Goal: Browse casually: Explore the website without a specific task or goal

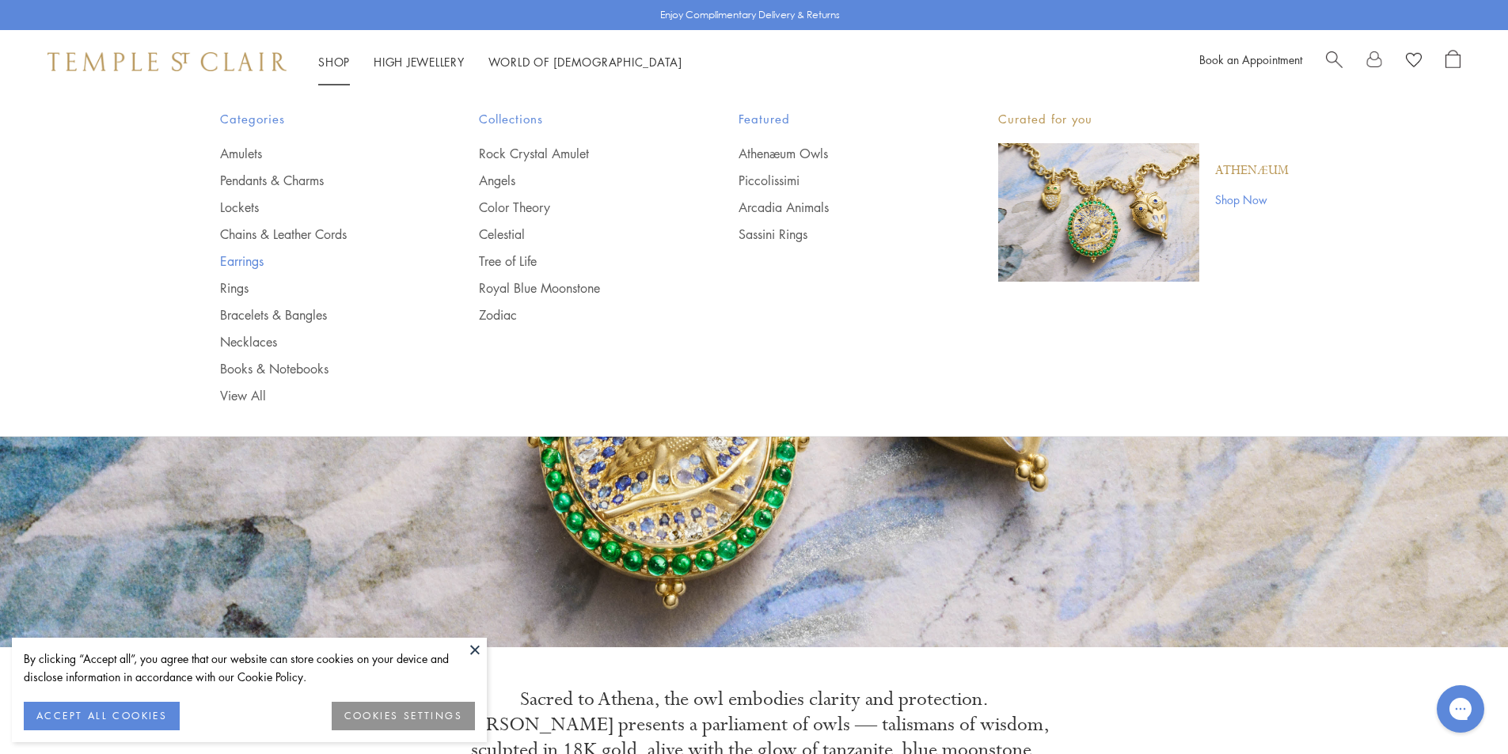
click at [255, 256] on link "Earrings" at bounding box center [318, 261] width 196 height 17
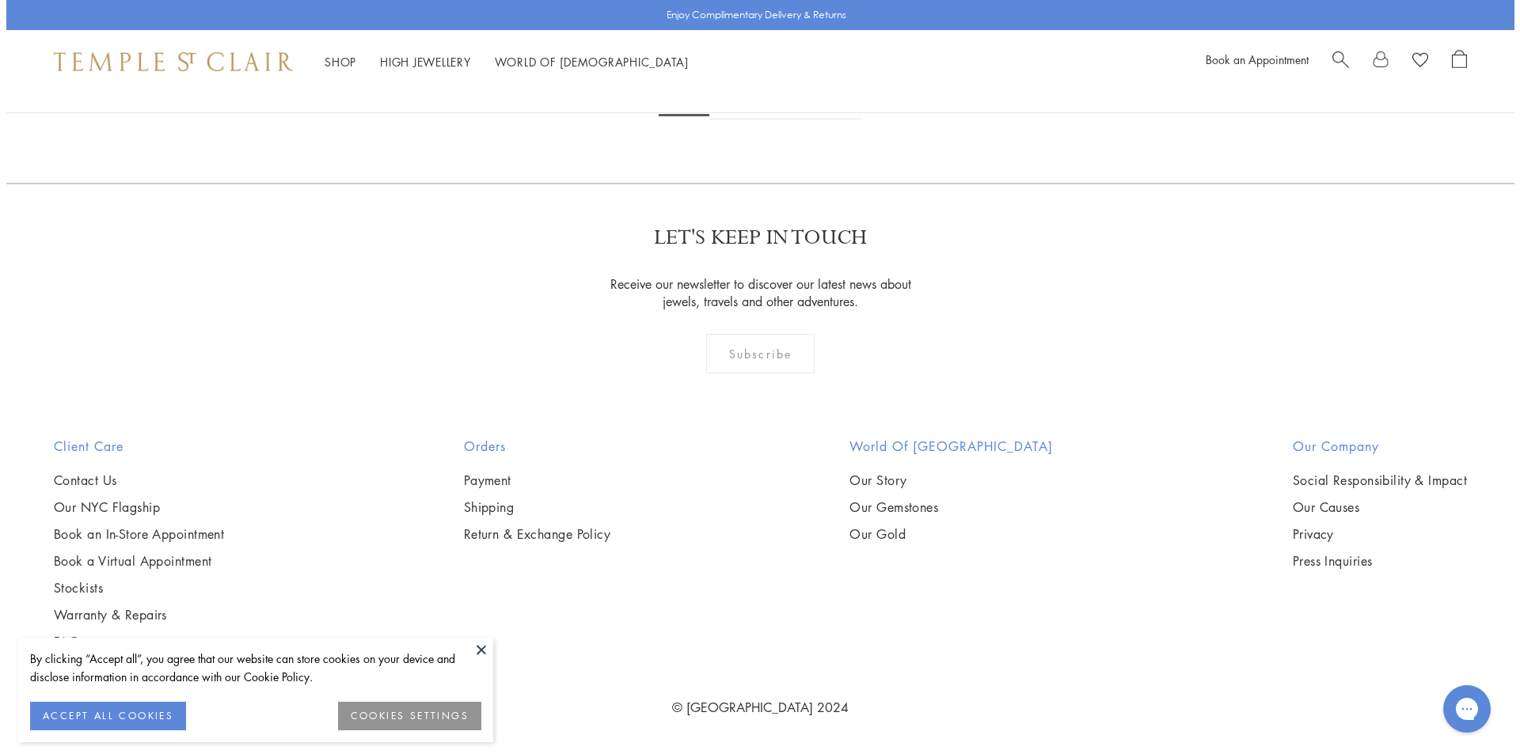
scroll to position [3265, 0]
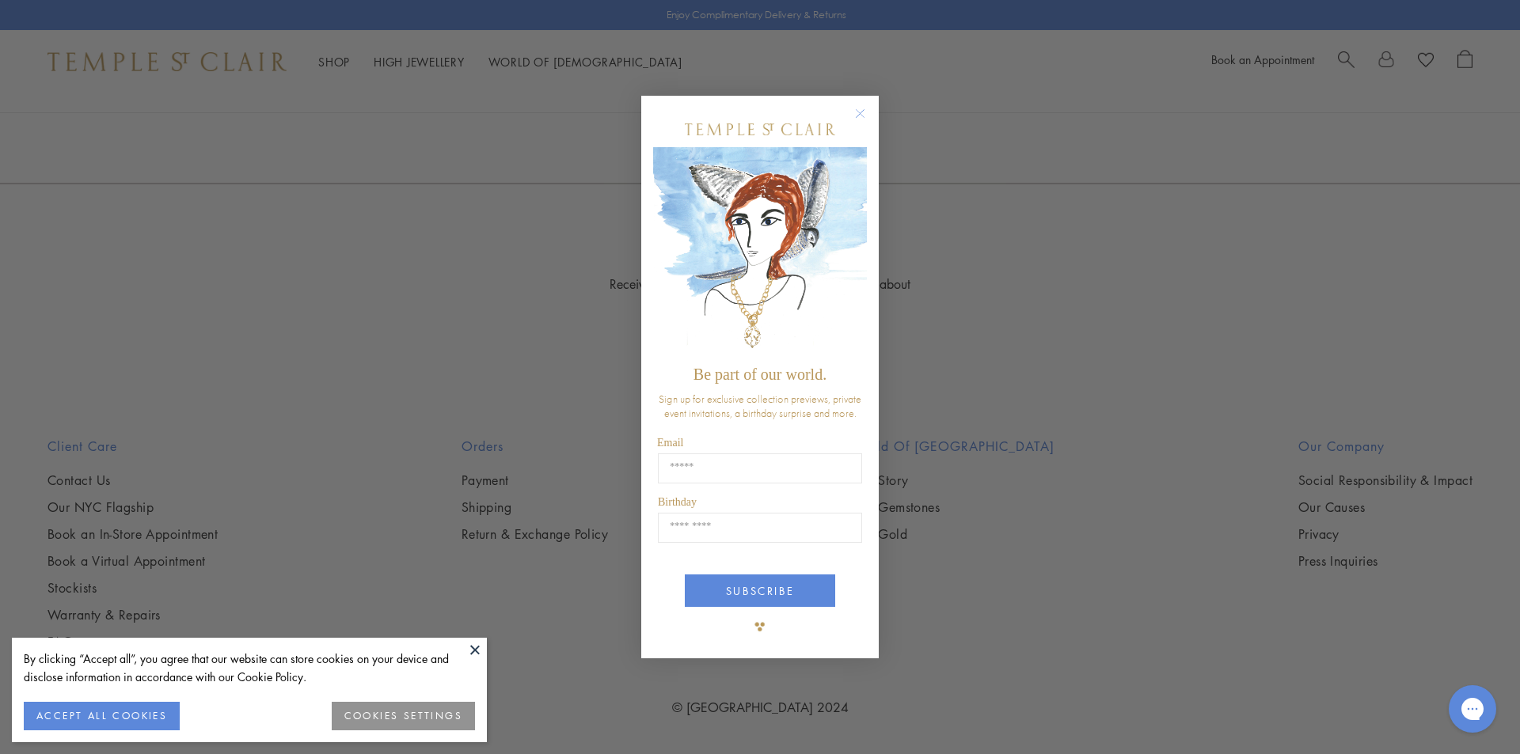
click at [860, 115] on icon "Close dialog" at bounding box center [860, 113] width 8 height 8
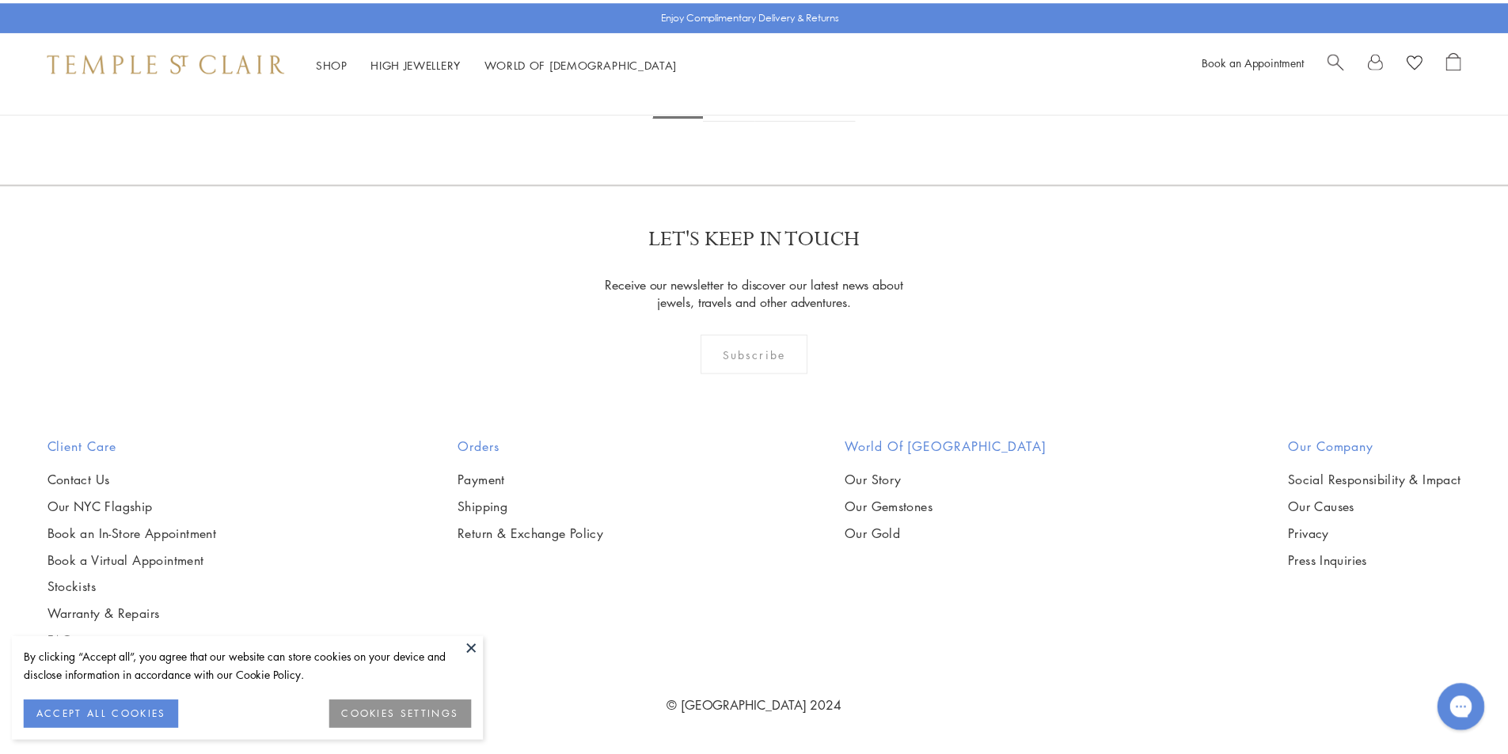
scroll to position [3245, 0]
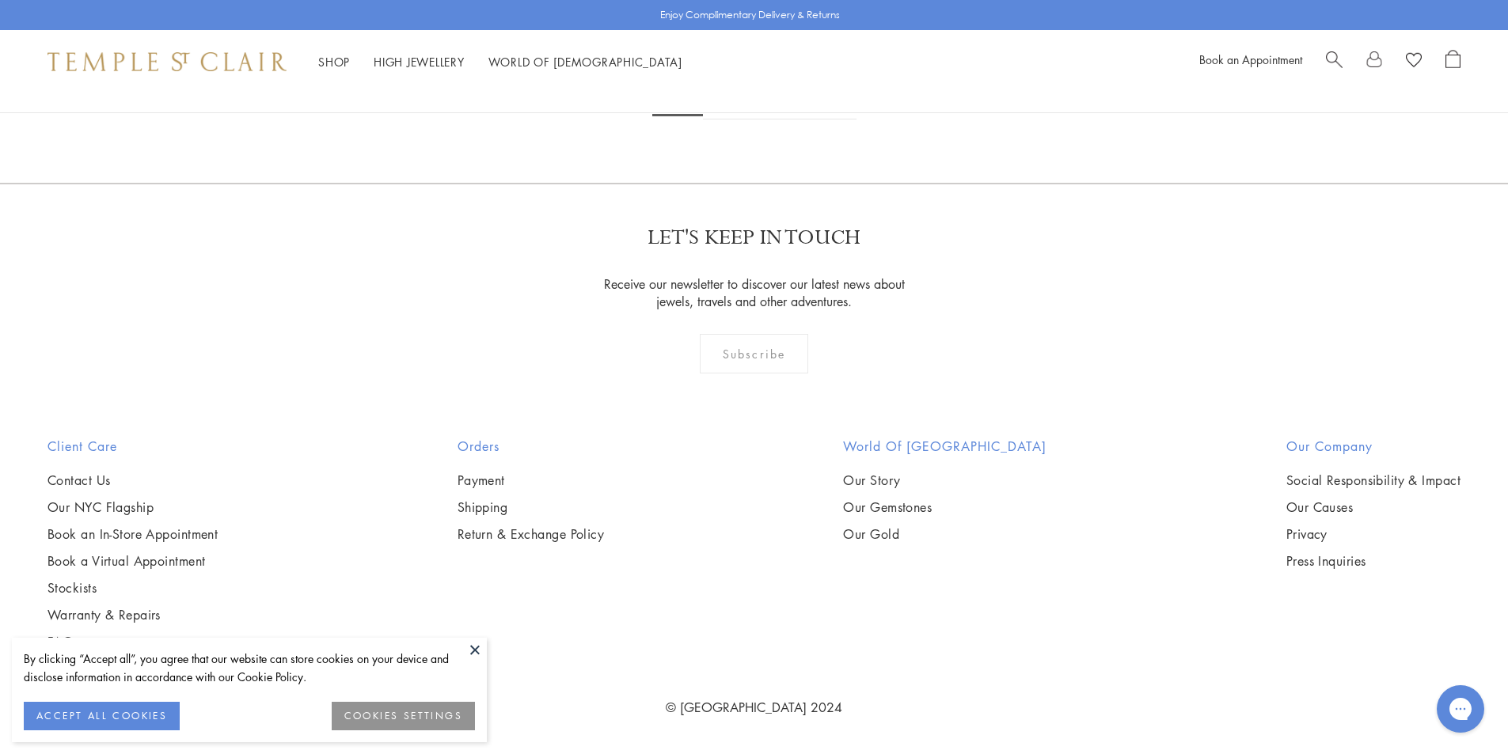
click at [471, 645] on button at bounding box center [475, 650] width 24 height 24
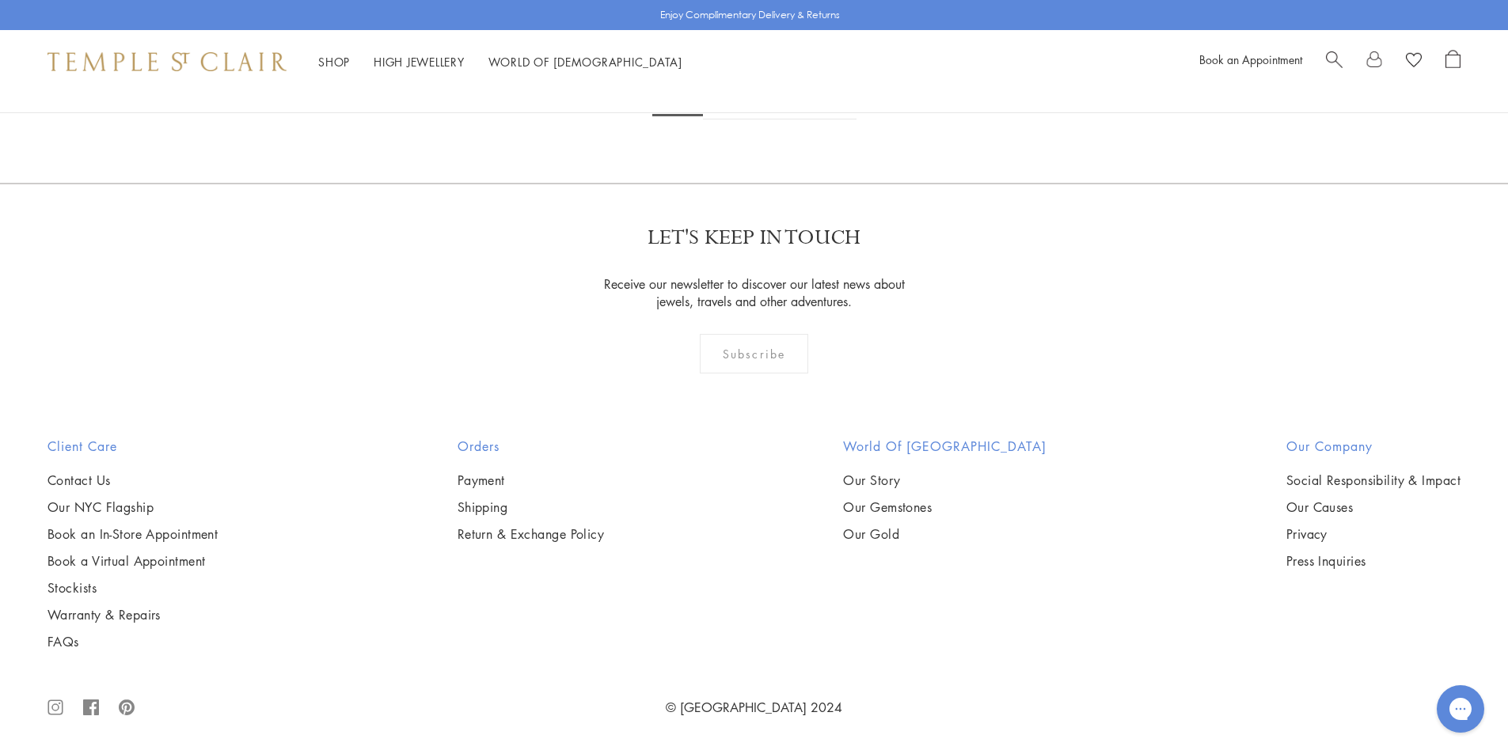
scroll to position [9815, 0]
click at [723, 120] on link "2" at bounding box center [729, 98] width 52 height 44
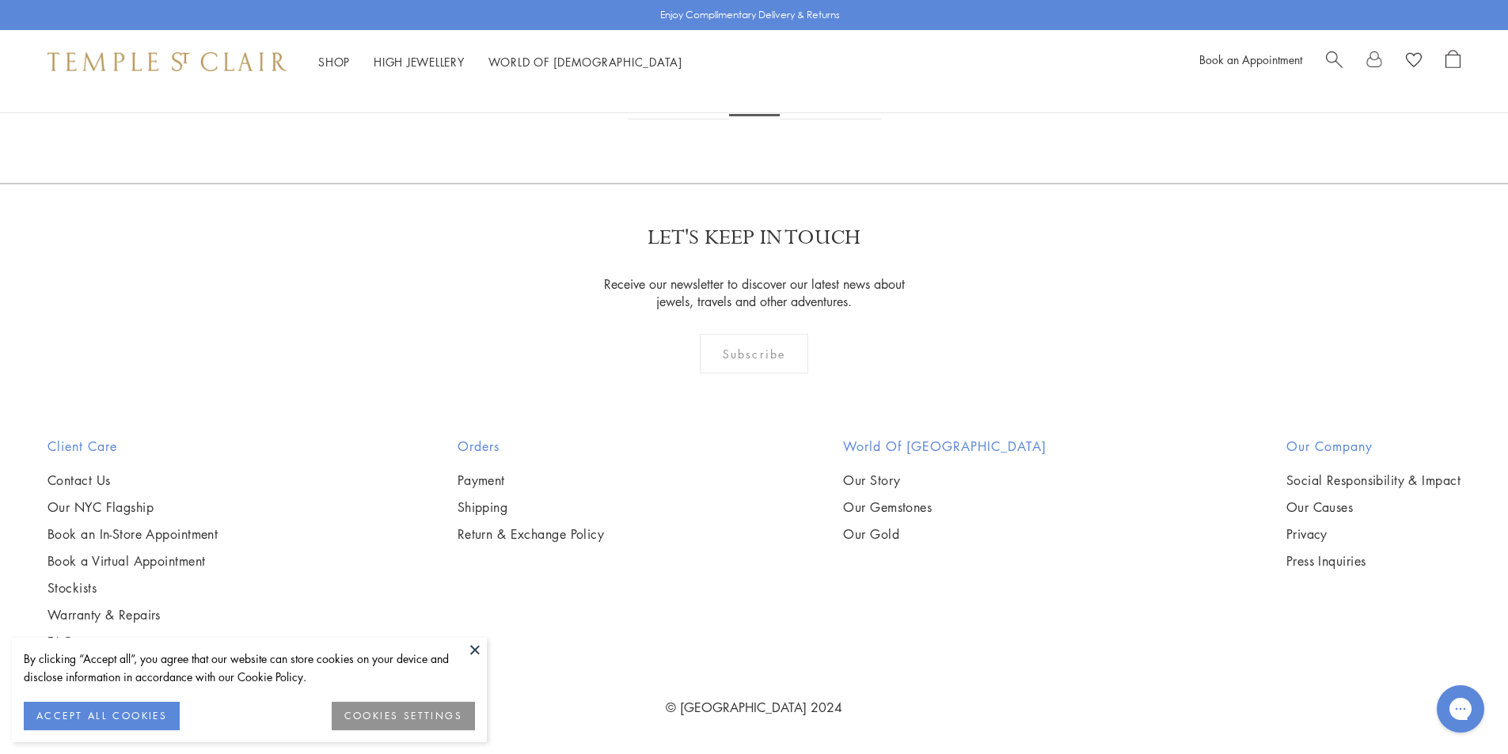
scroll to position [9419, 0]
click at [800, 120] on link "3" at bounding box center [806, 98] width 52 height 44
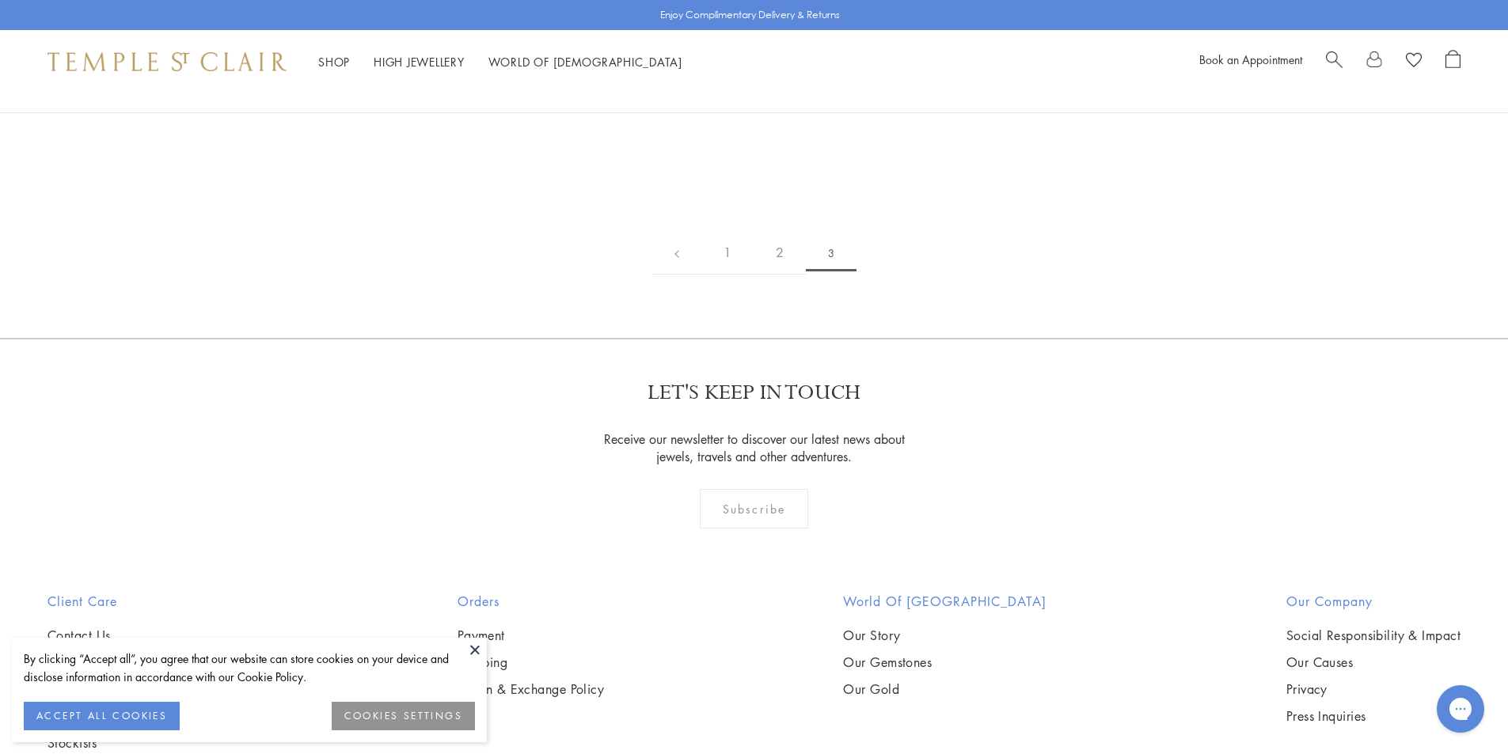
scroll to position [317, 0]
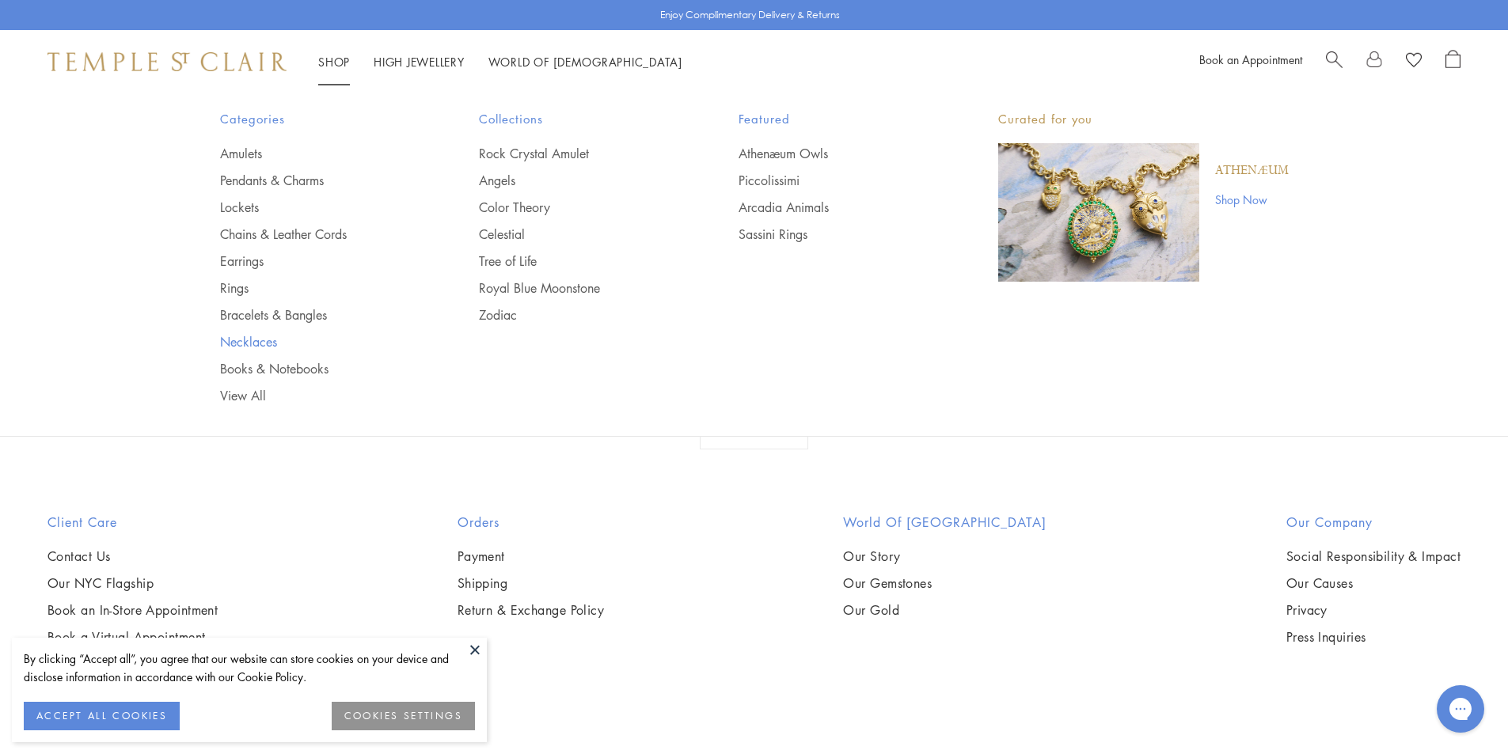
click at [241, 348] on link "Necklaces" at bounding box center [318, 341] width 196 height 17
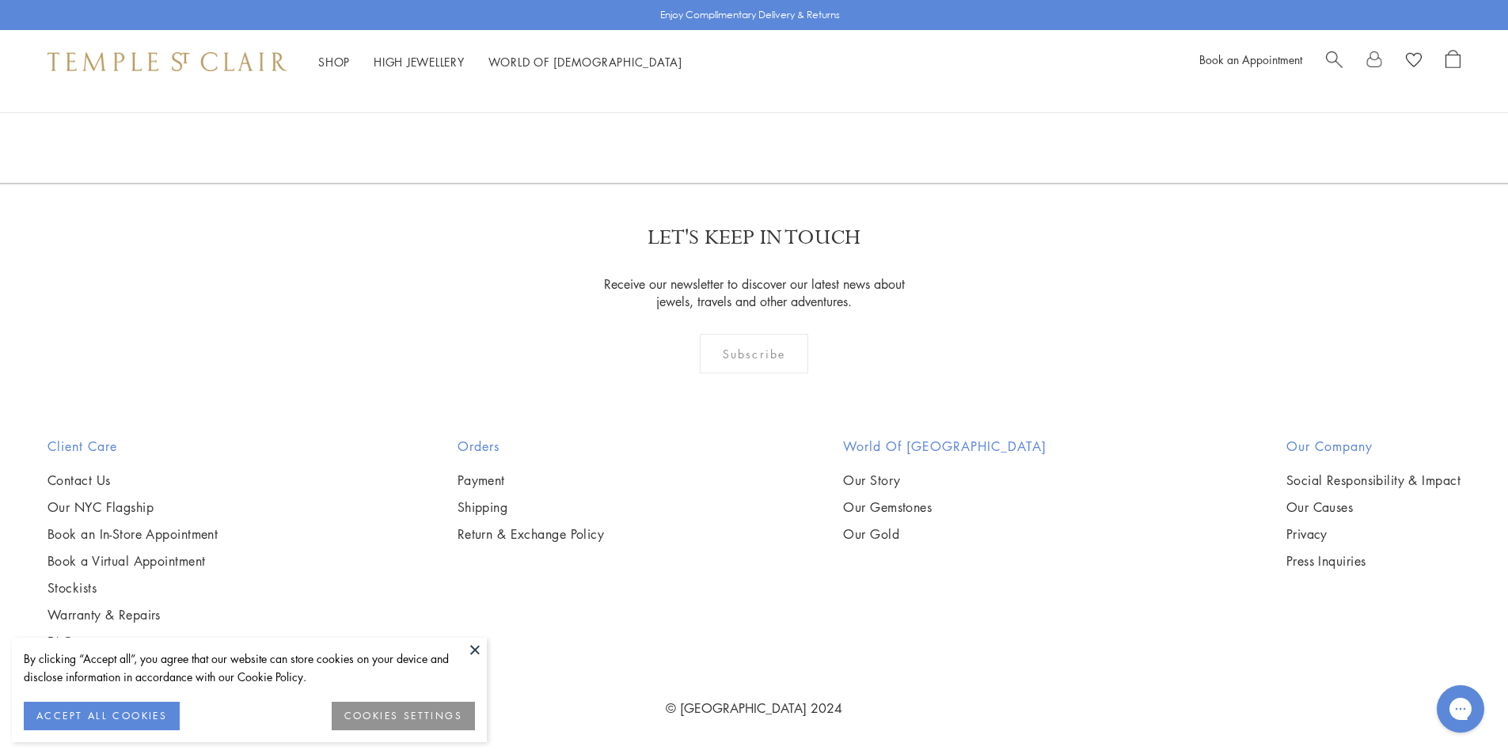
scroll to position [3087, 0]
click at [0, 0] on img at bounding box center [0, 0] width 0 height 0
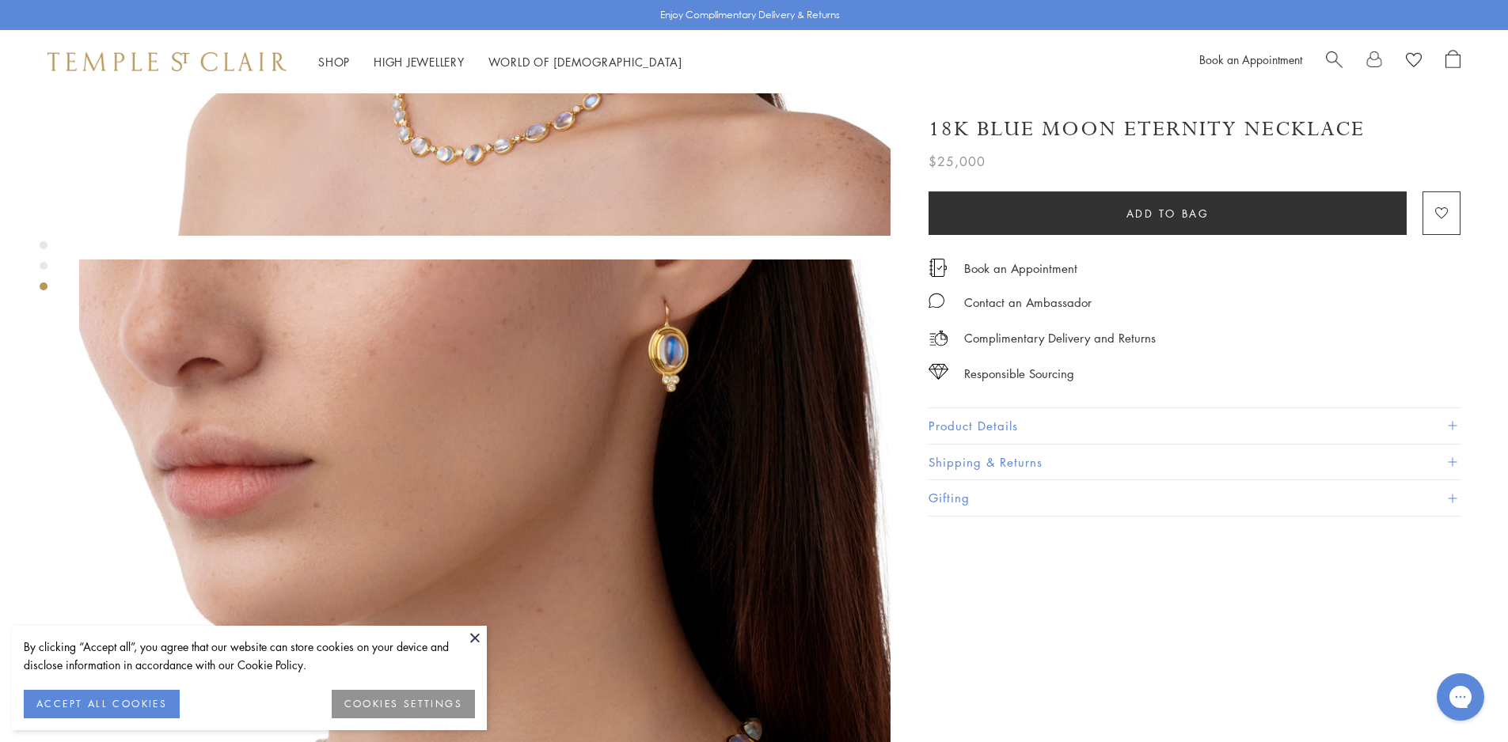
scroll to position [1821, 0]
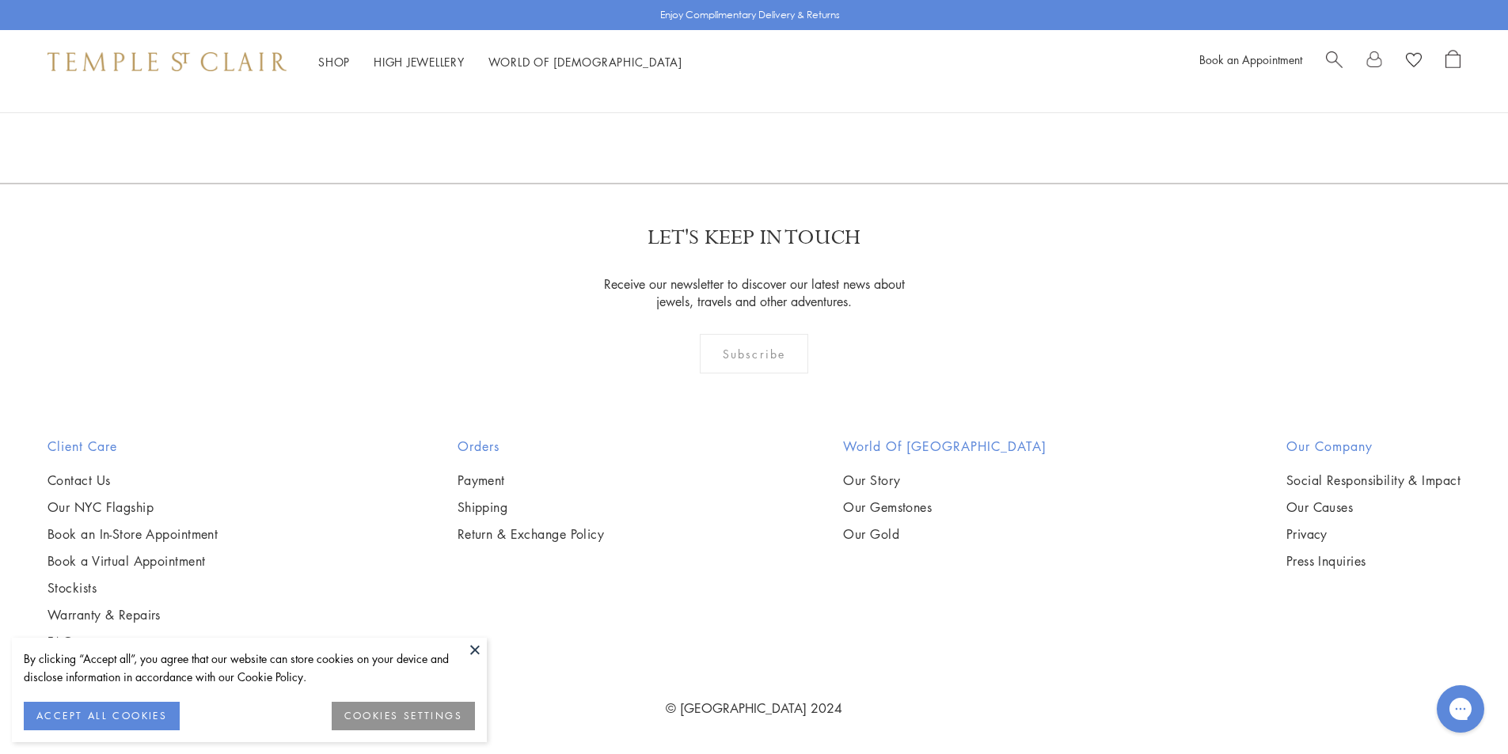
click at [0, 0] on img at bounding box center [0, 0] width 0 height 0
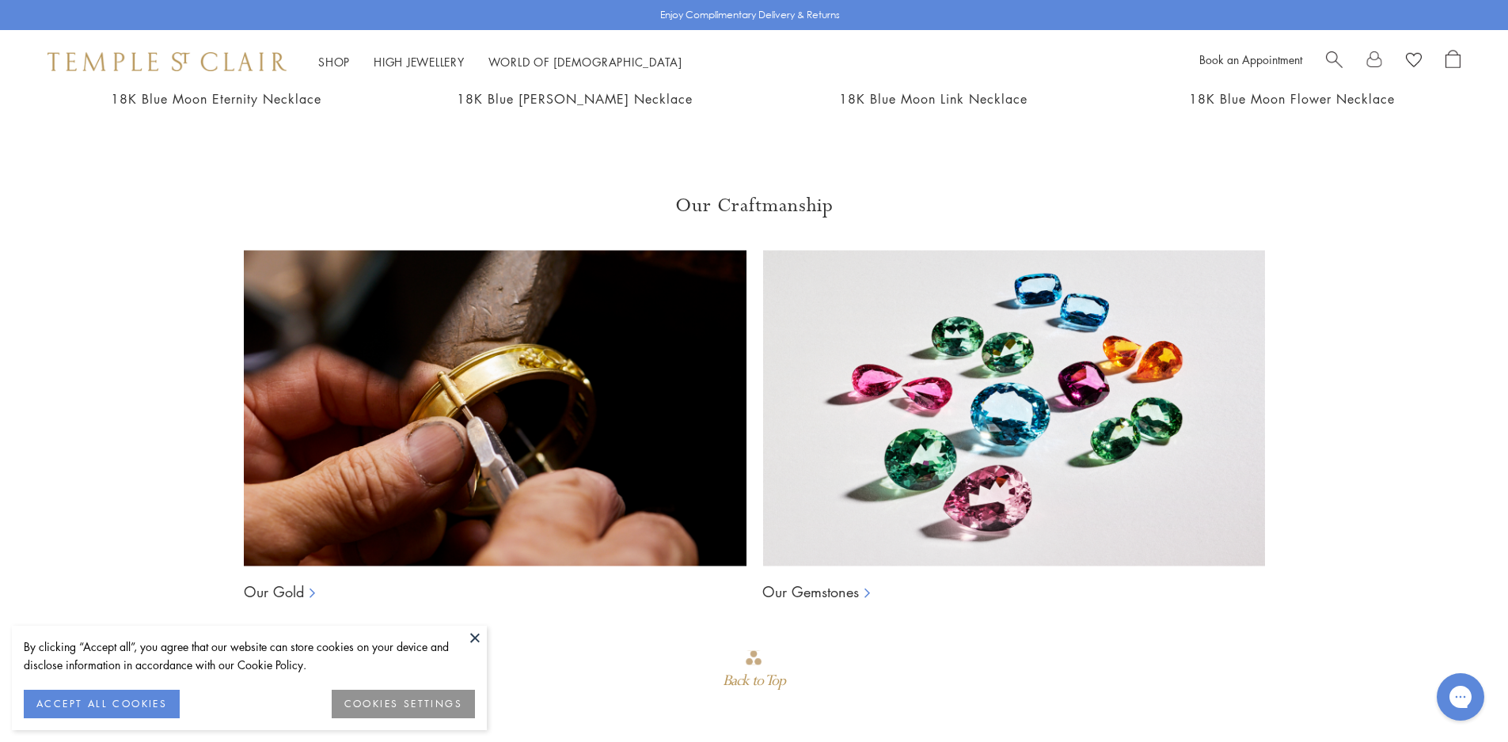
scroll to position [712, 0]
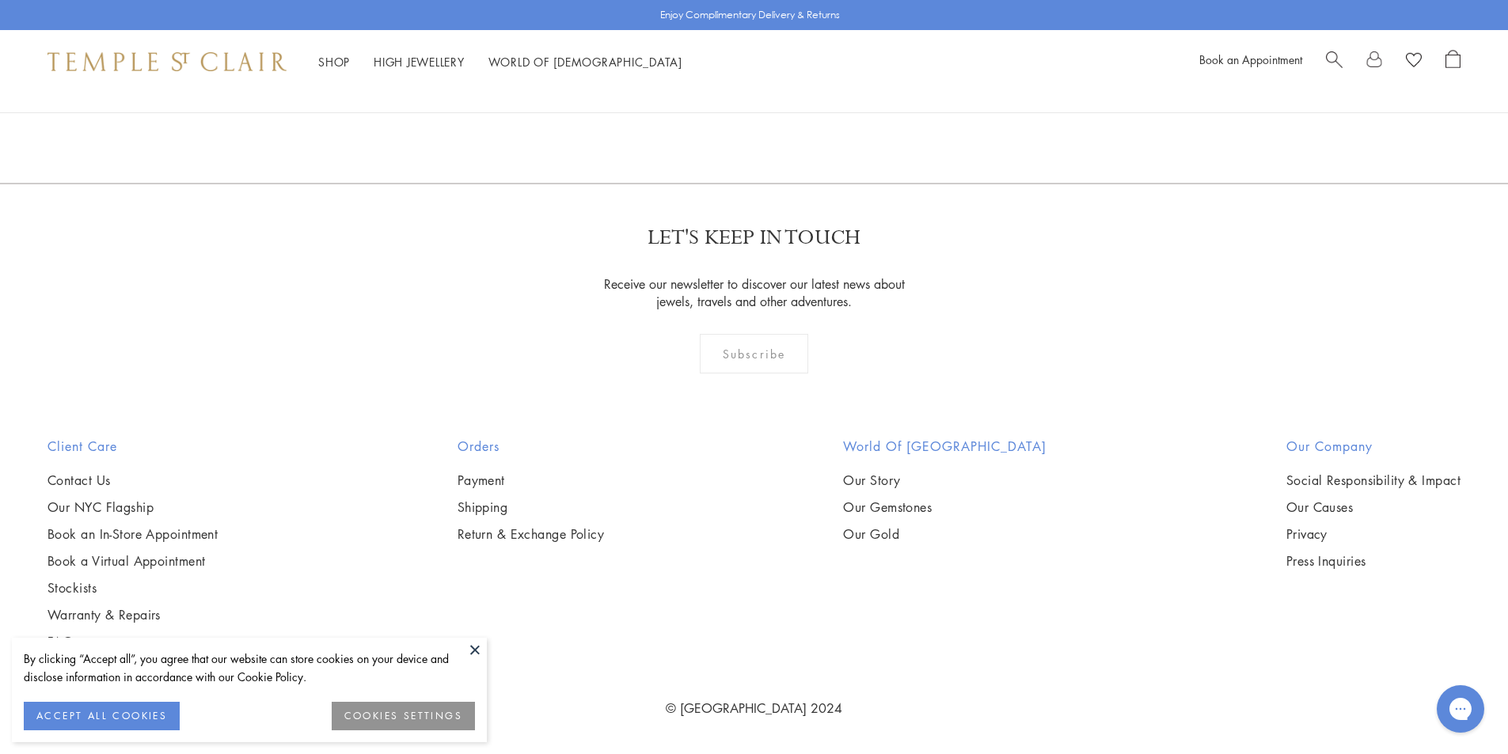
scroll to position [4749, 0]
click at [0, 0] on img at bounding box center [0, 0] width 0 height 0
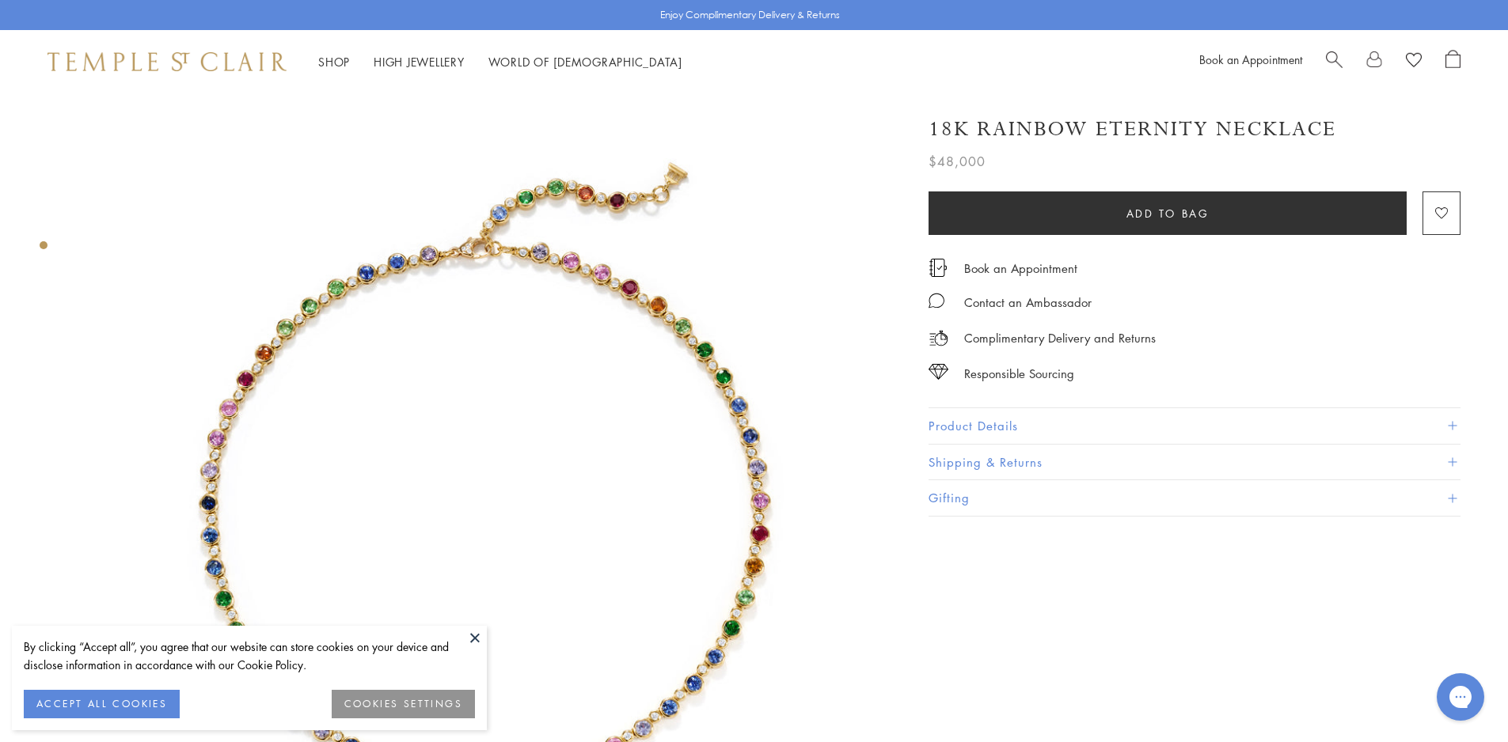
click at [476, 638] on button at bounding box center [475, 638] width 24 height 24
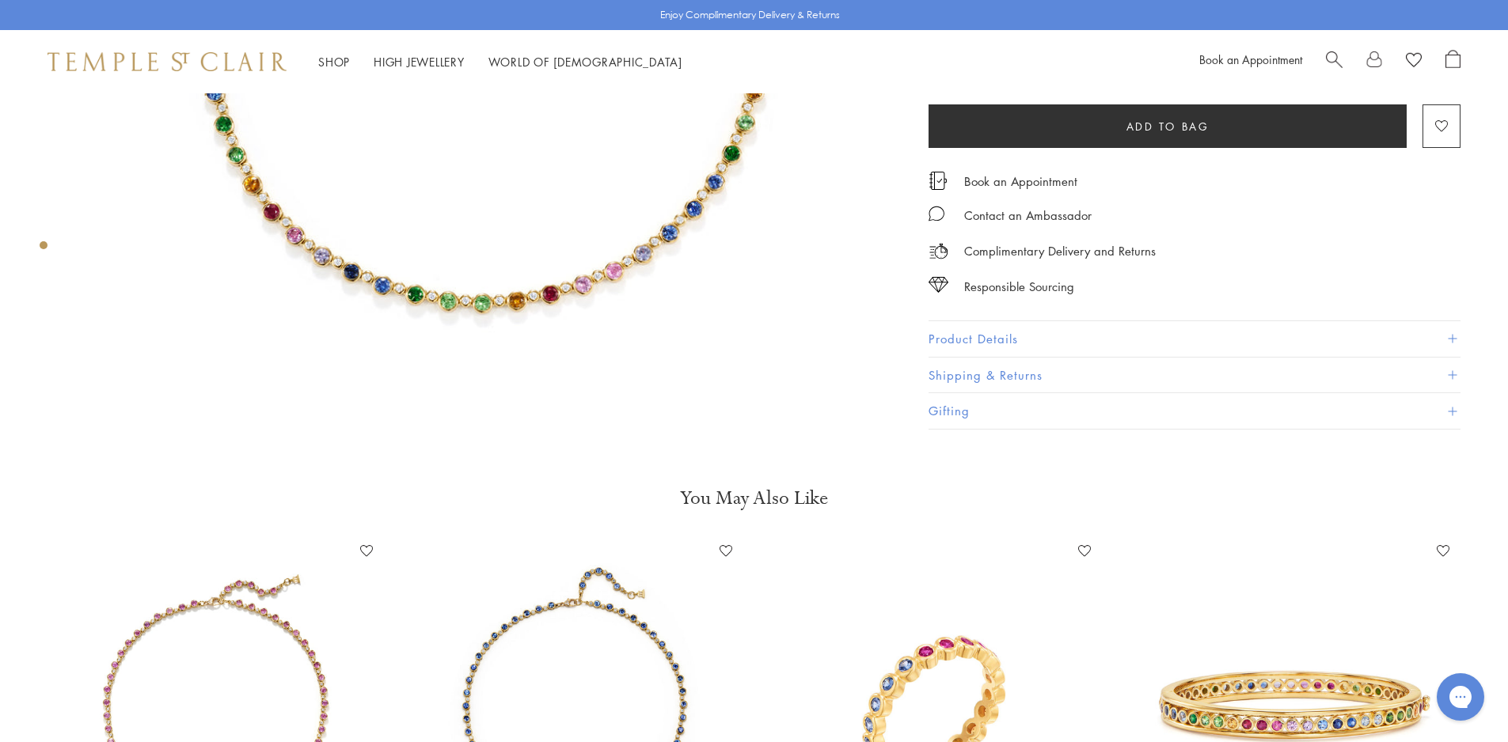
scroll to position [792, 0]
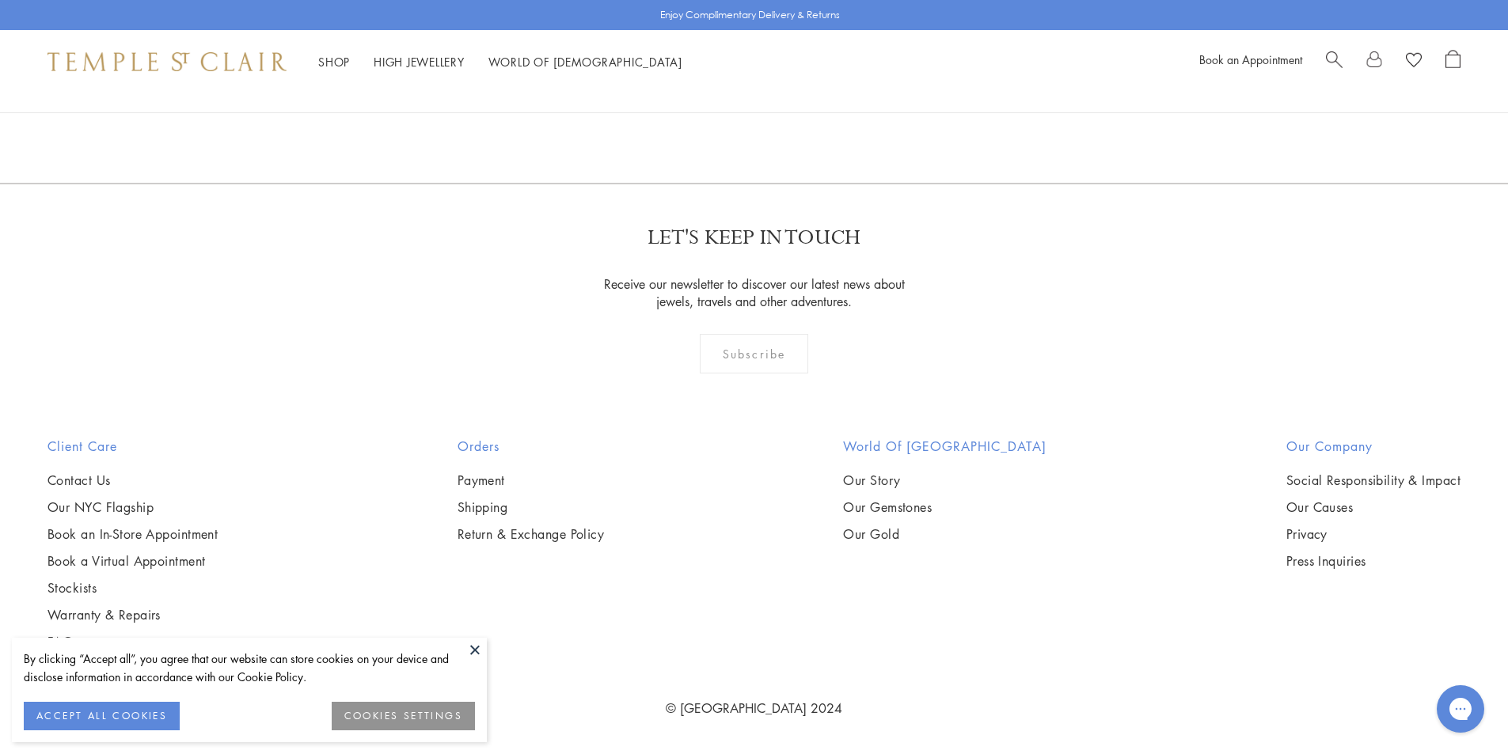
click at [471, 640] on button at bounding box center [475, 650] width 24 height 24
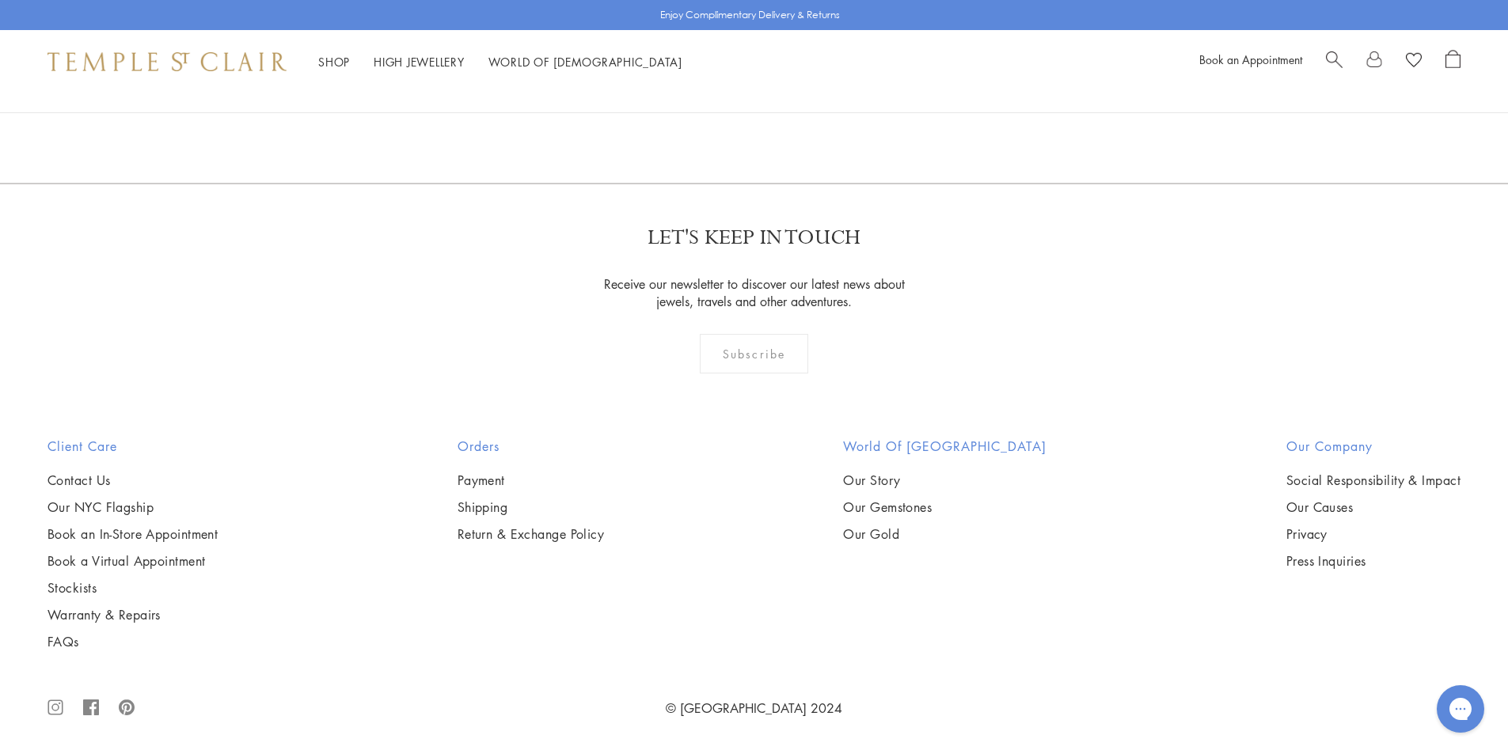
scroll to position [5220, 0]
click at [0, 0] on img at bounding box center [0, 0] width 0 height 0
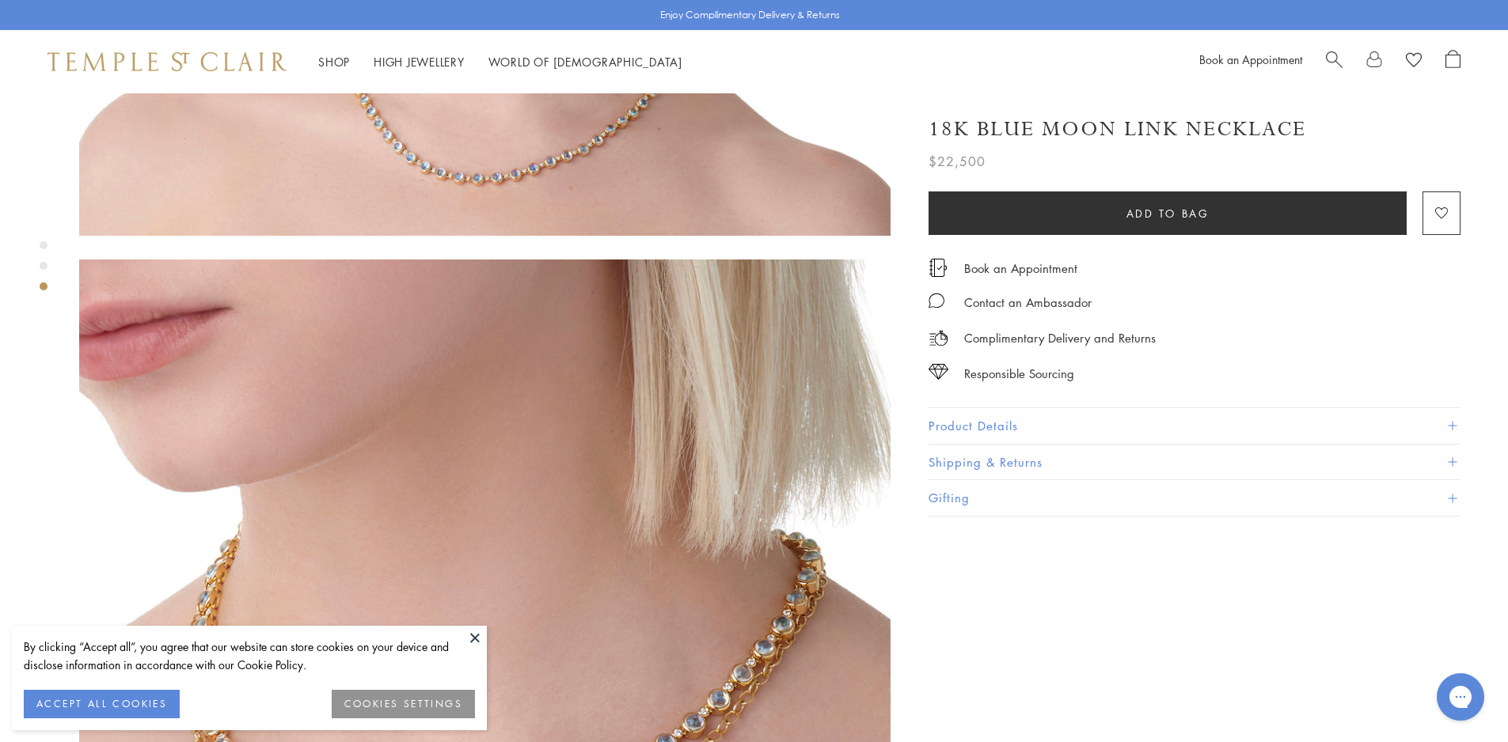
scroll to position [1821, 0]
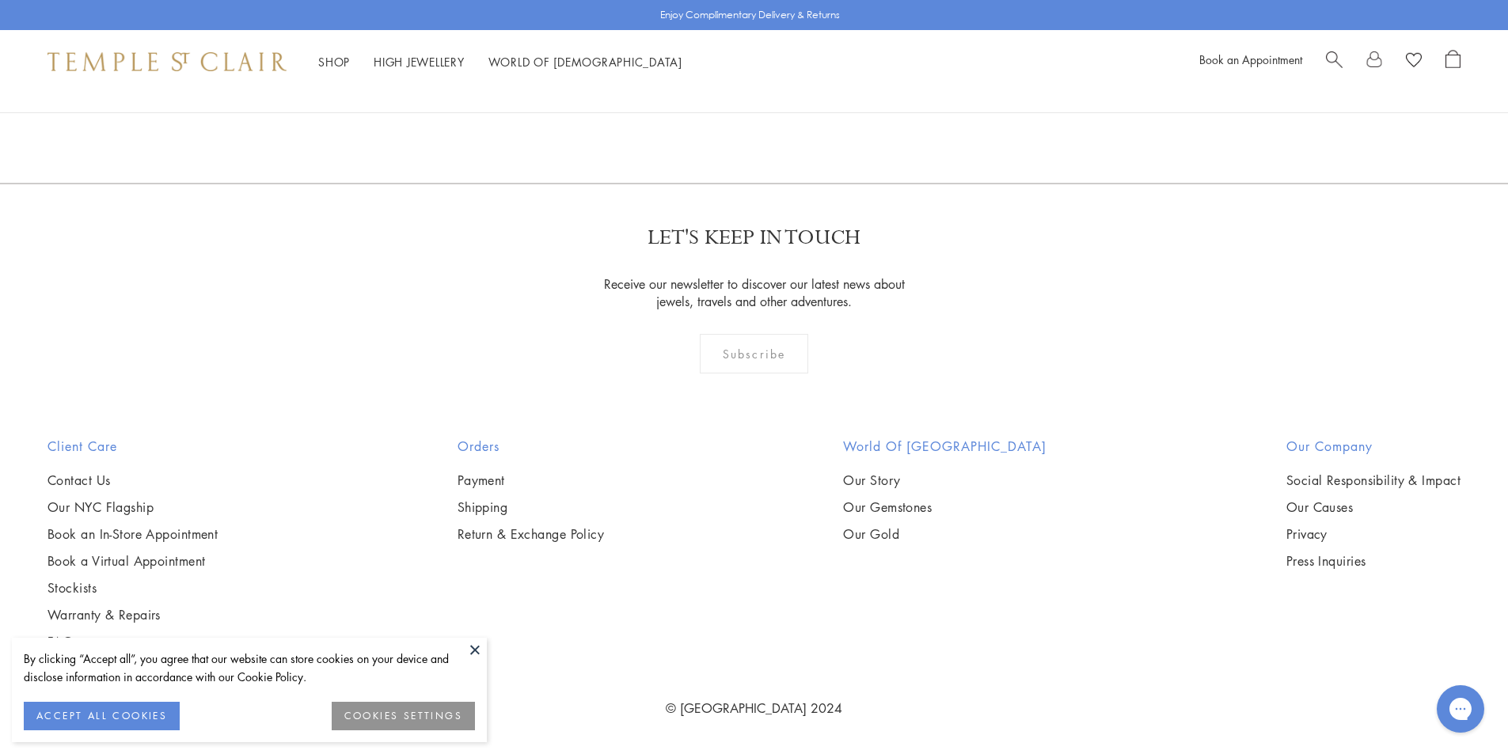
click at [475, 652] on button at bounding box center [475, 650] width 24 height 24
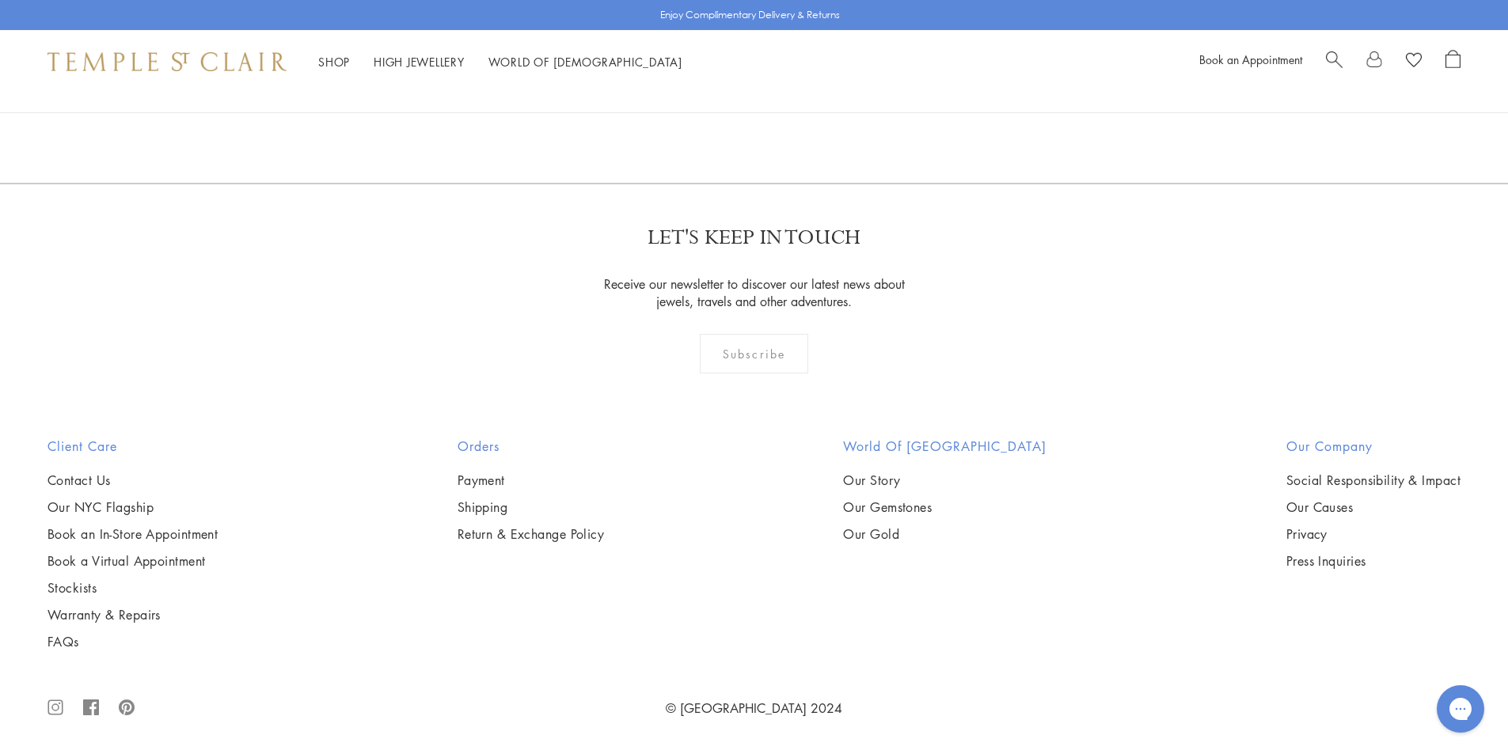
scroll to position [7195, 0]
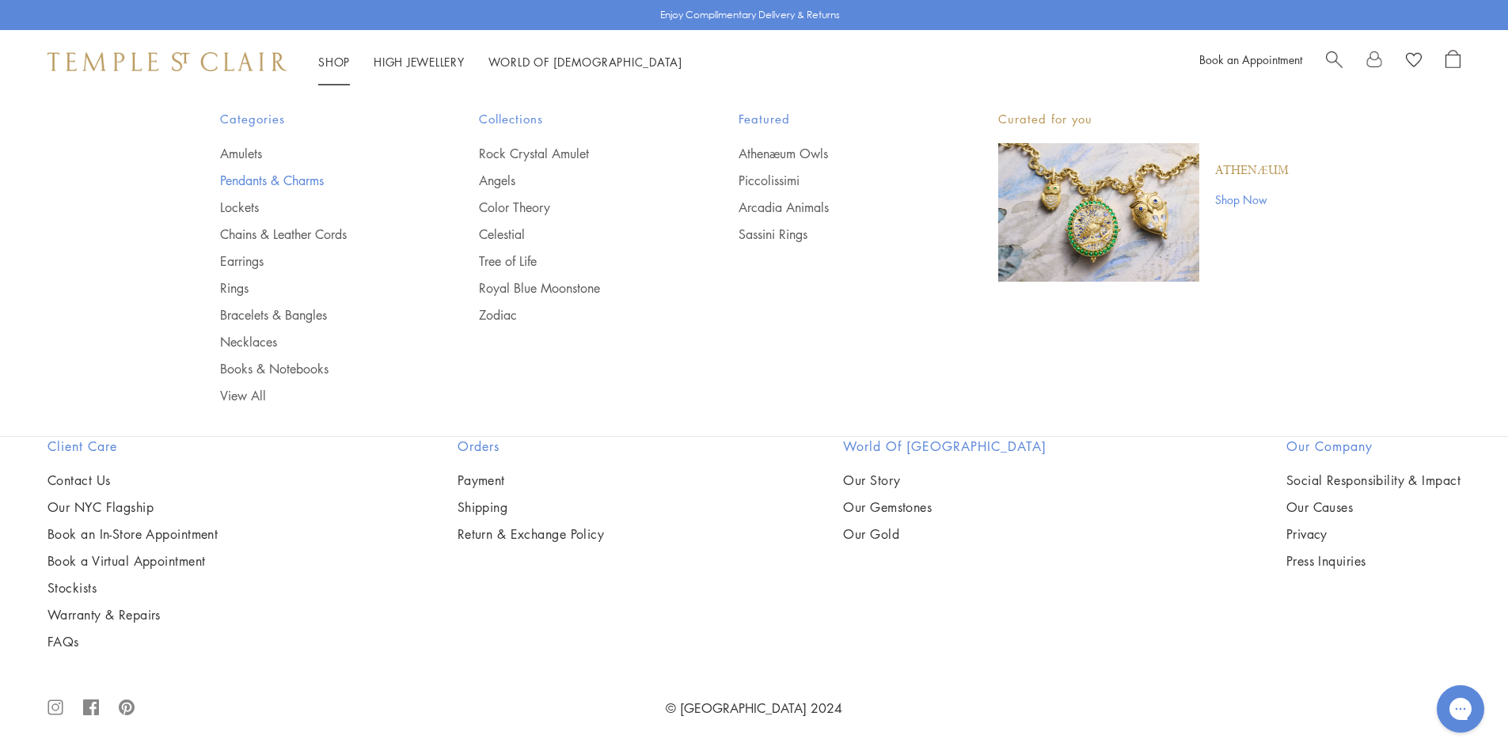
click at [273, 182] on link "Pendants & Charms" at bounding box center [318, 180] width 196 height 17
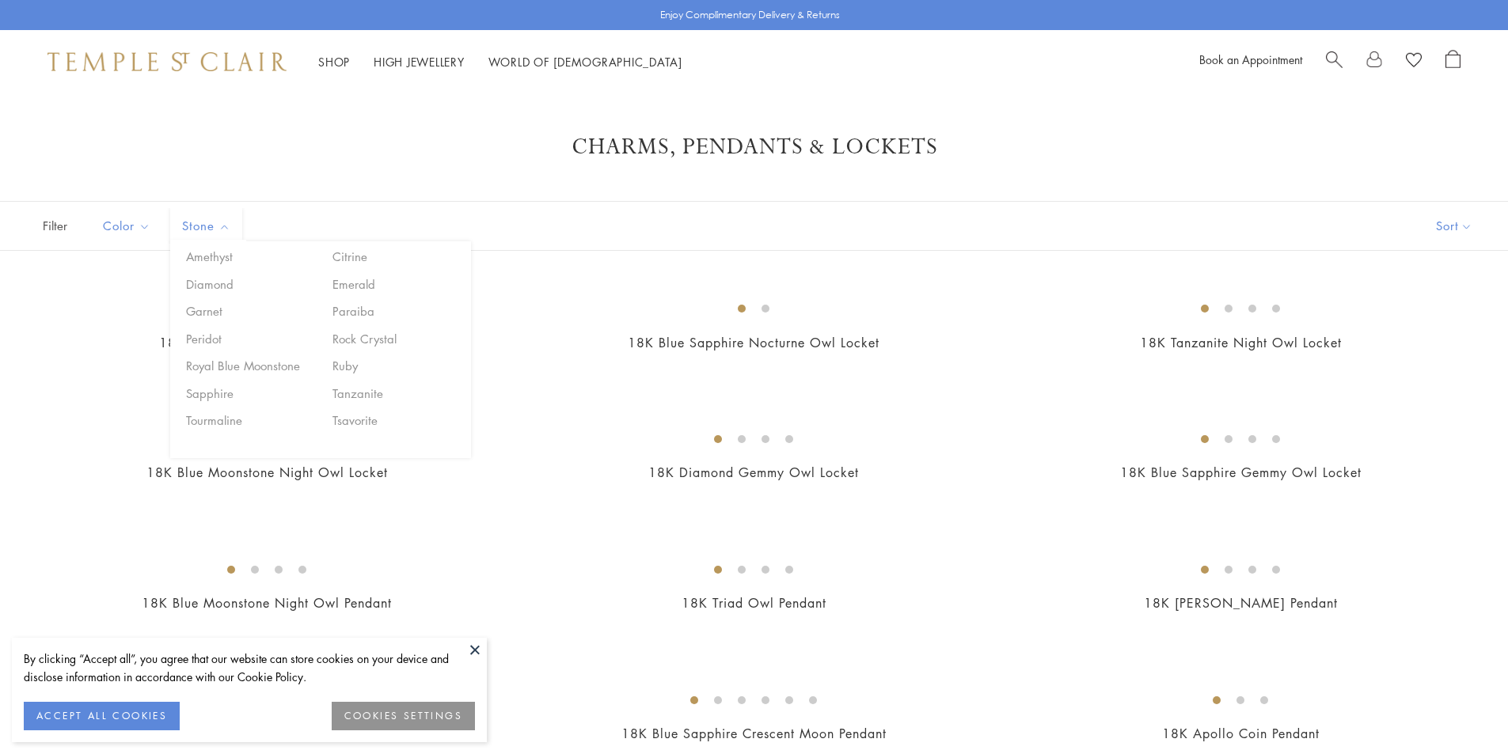
click at [199, 218] on span "Stone" at bounding box center [208, 226] width 68 height 20
click at [218, 367] on button "Royal Blue Moonstone" at bounding box center [249, 366] width 135 height 18
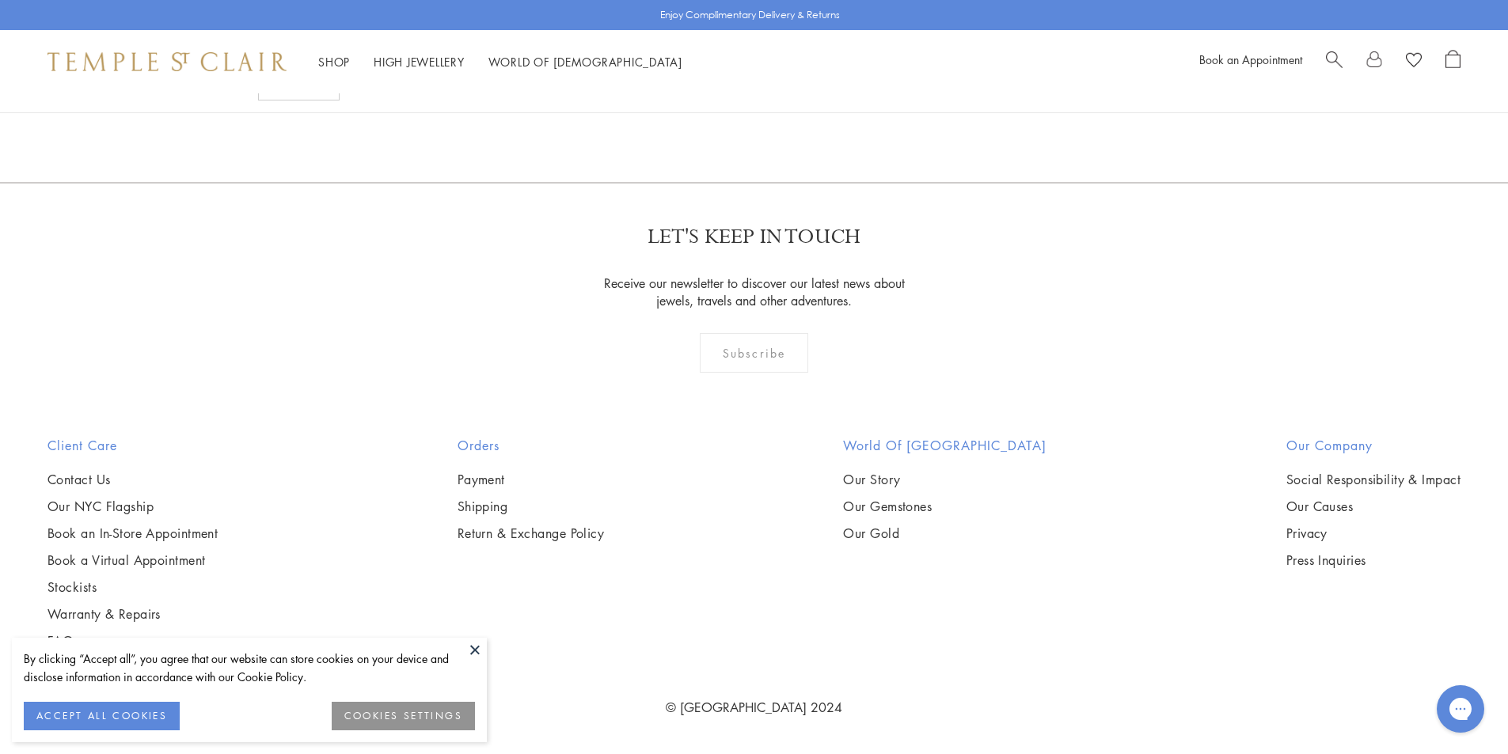
scroll to position [4338, 0]
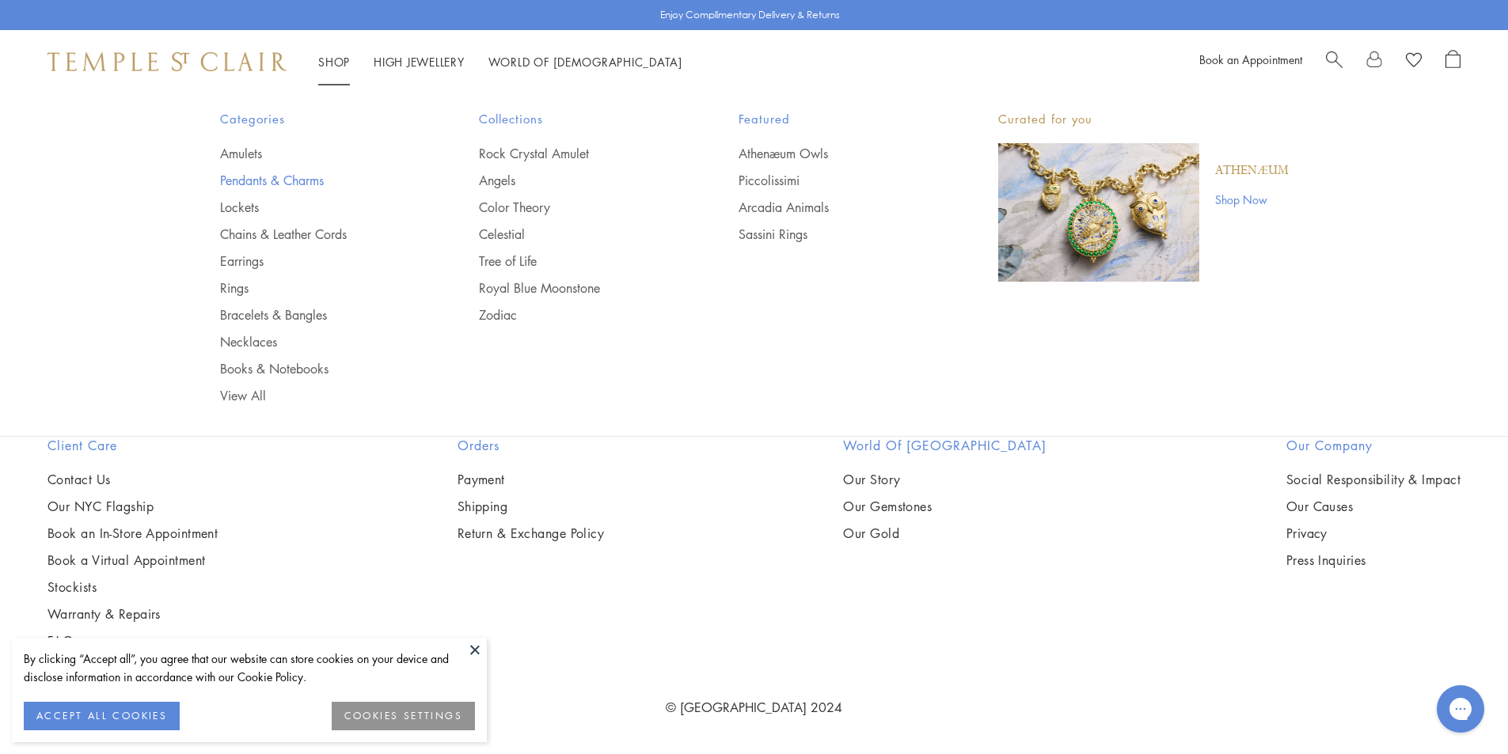
click at [285, 174] on link "Pendants & Charms" at bounding box center [318, 180] width 196 height 17
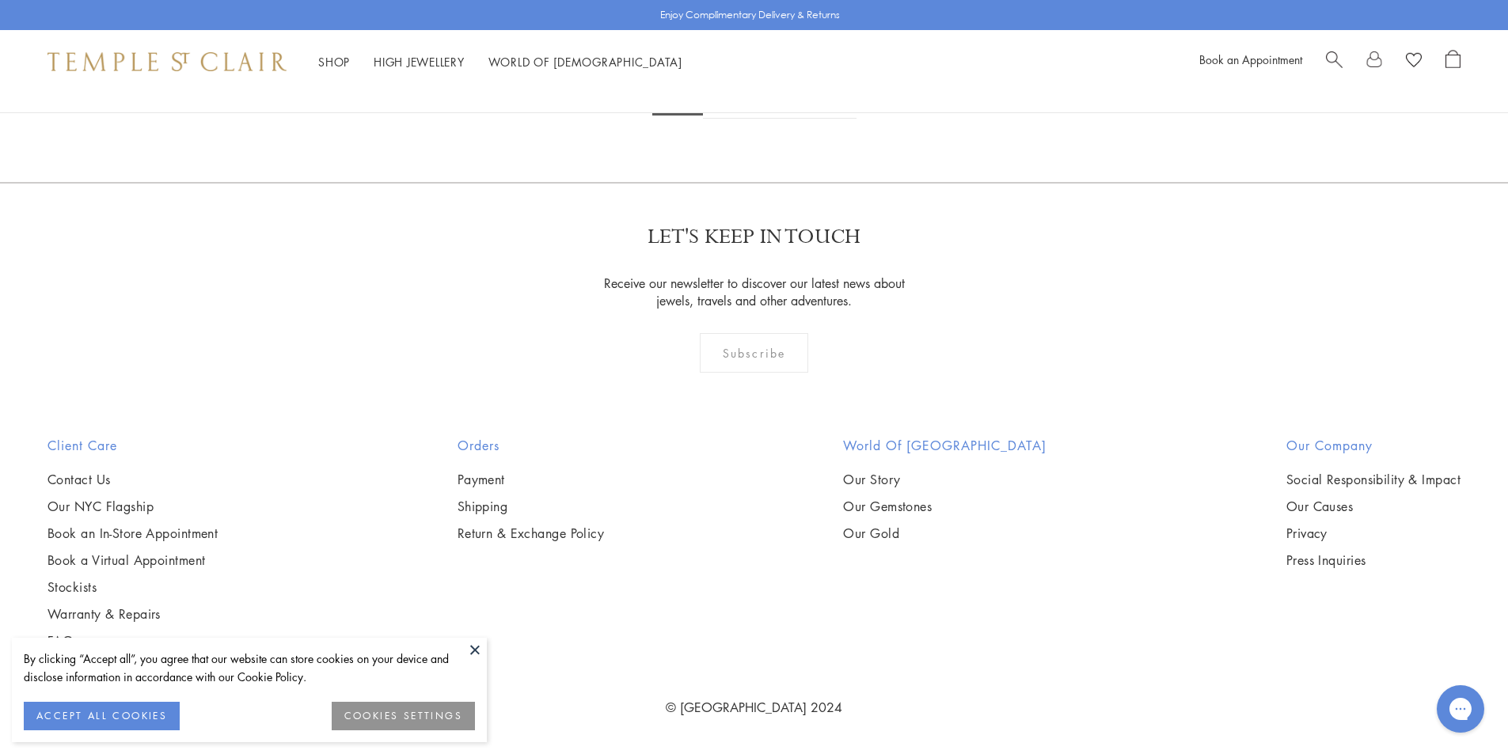
scroll to position [12190, 0]
click at [746, 119] on link "2" at bounding box center [729, 97] width 52 height 44
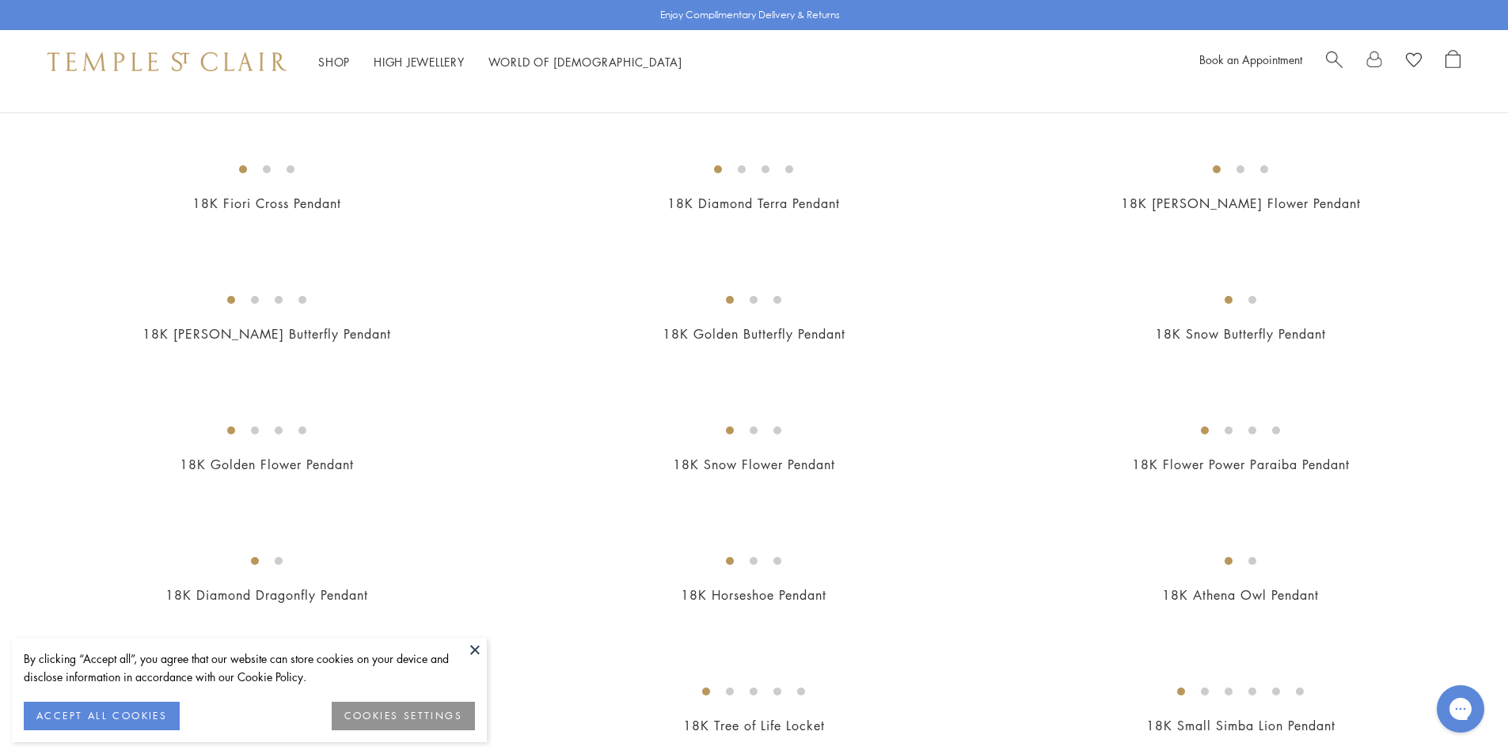
scroll to position [788, 0]
click at [474, 654] on button at bounding box center [475, 650] width 24 height 24
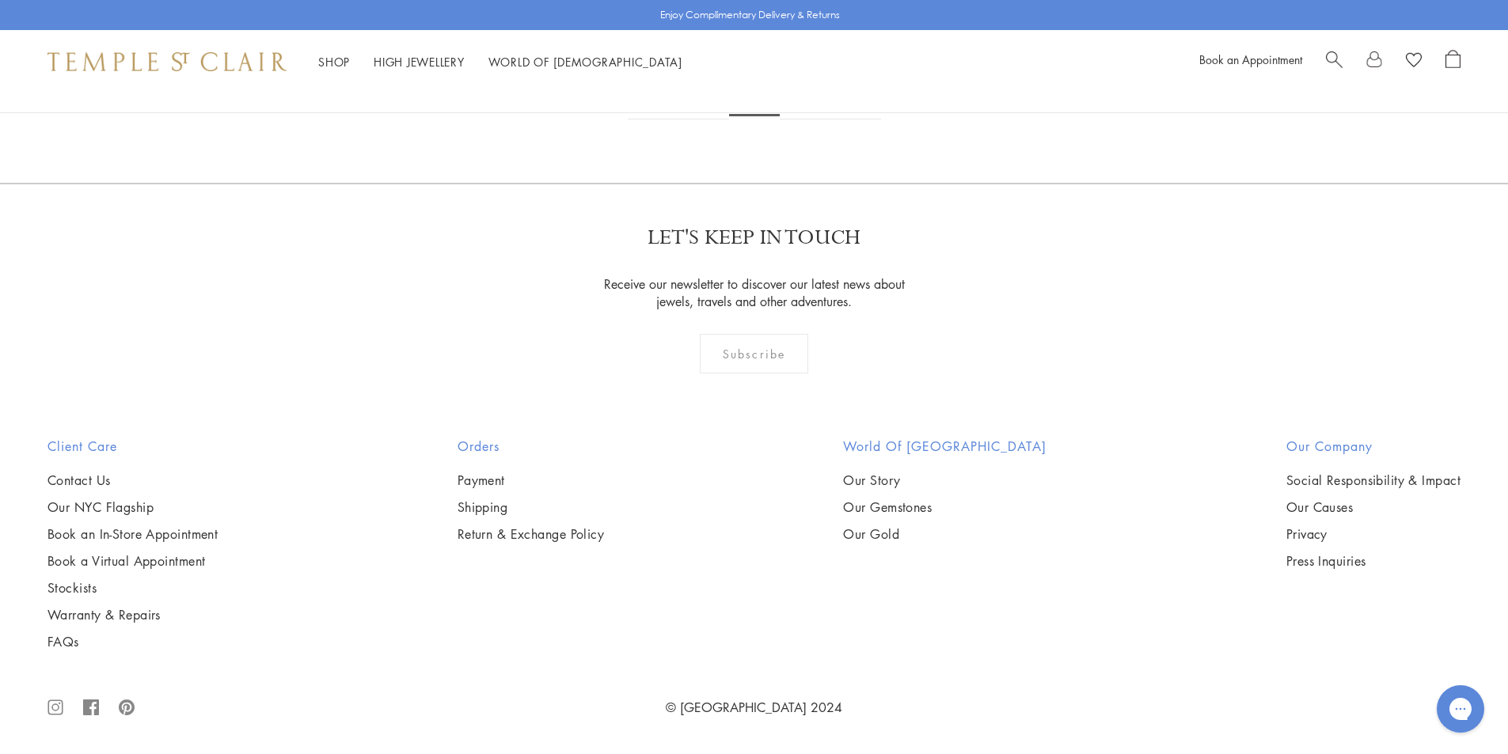
scroll to position [10365, 0]
click at [799, 120] on link "3" at bounding box center [806, 98] width 52 height 44
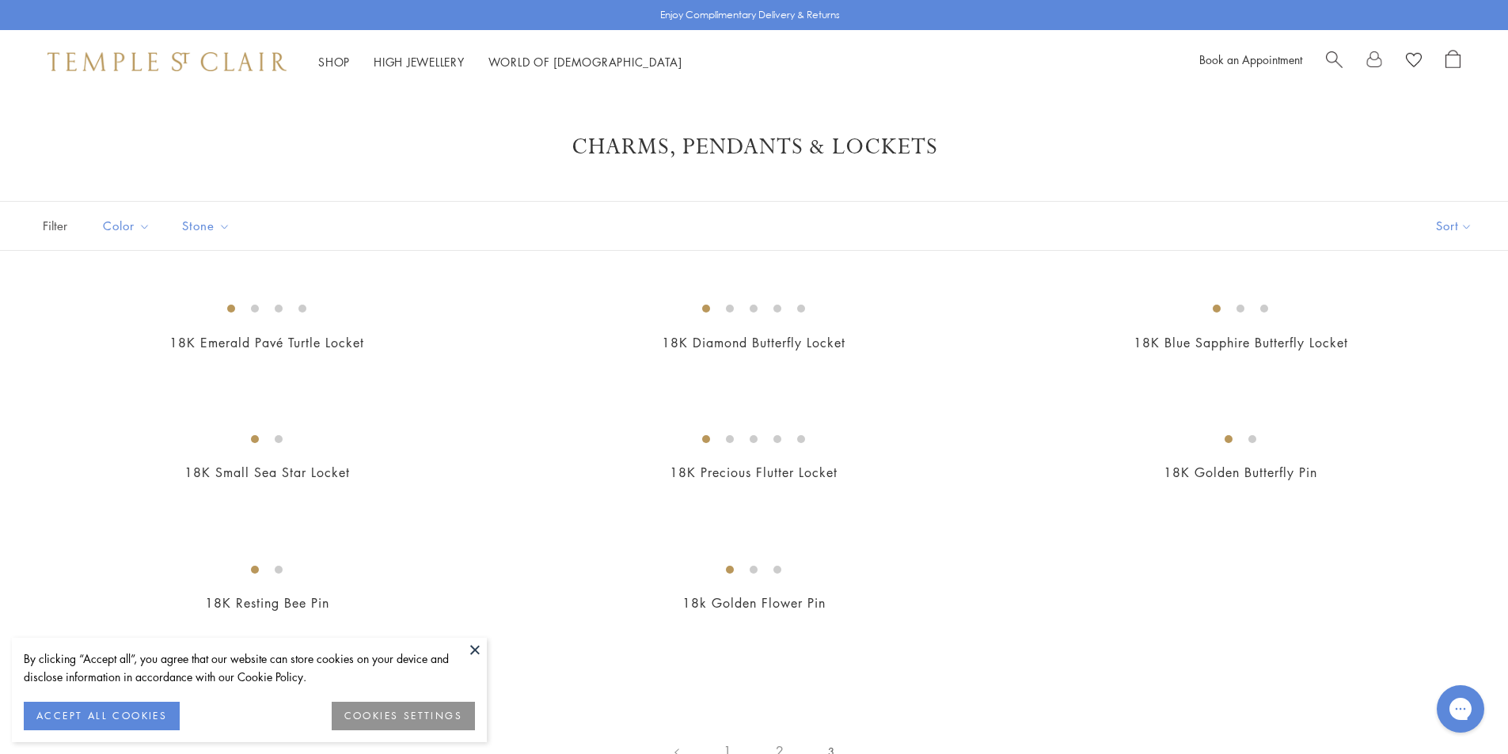
scroll to position [317, 0]
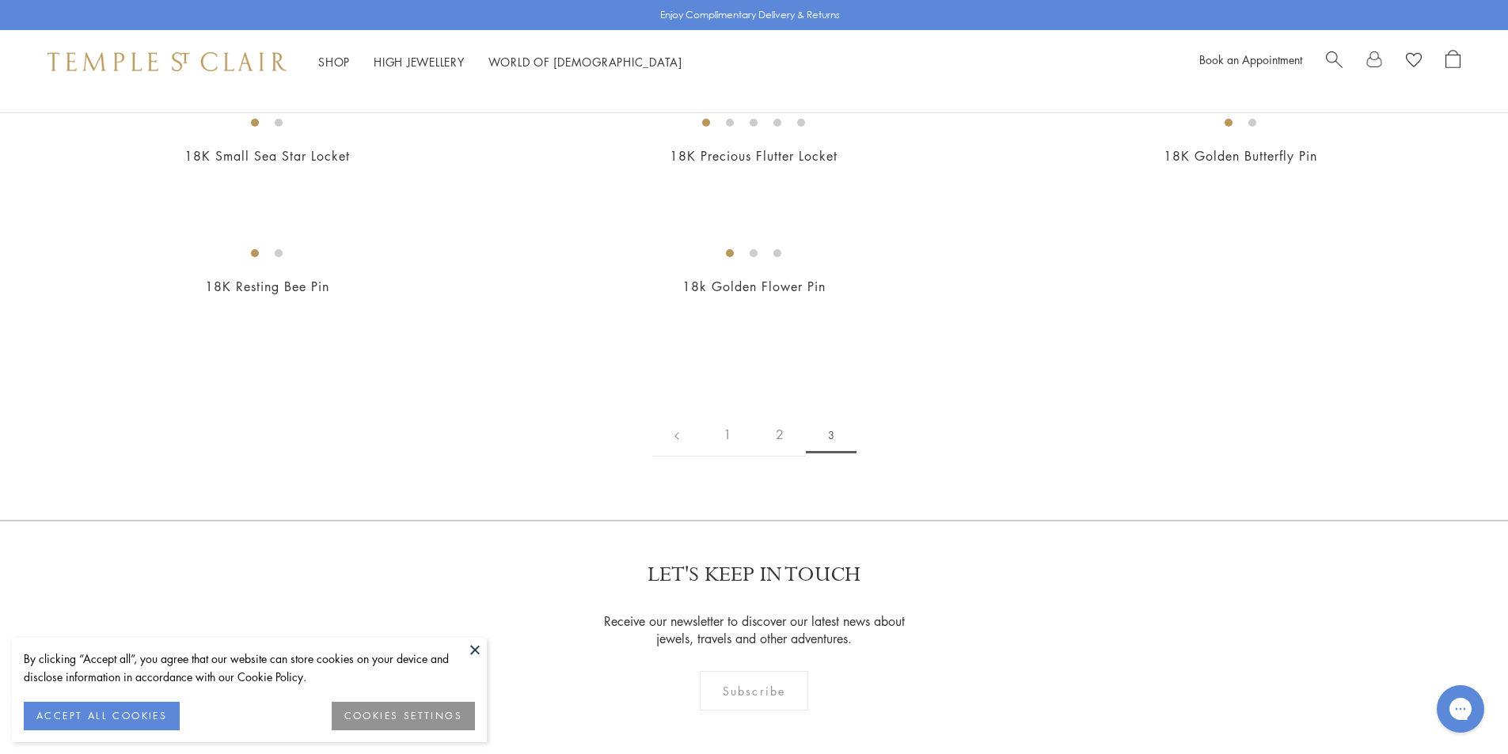
click at [475, 647] on button at bounding box center [475, 650] width 24 height 24
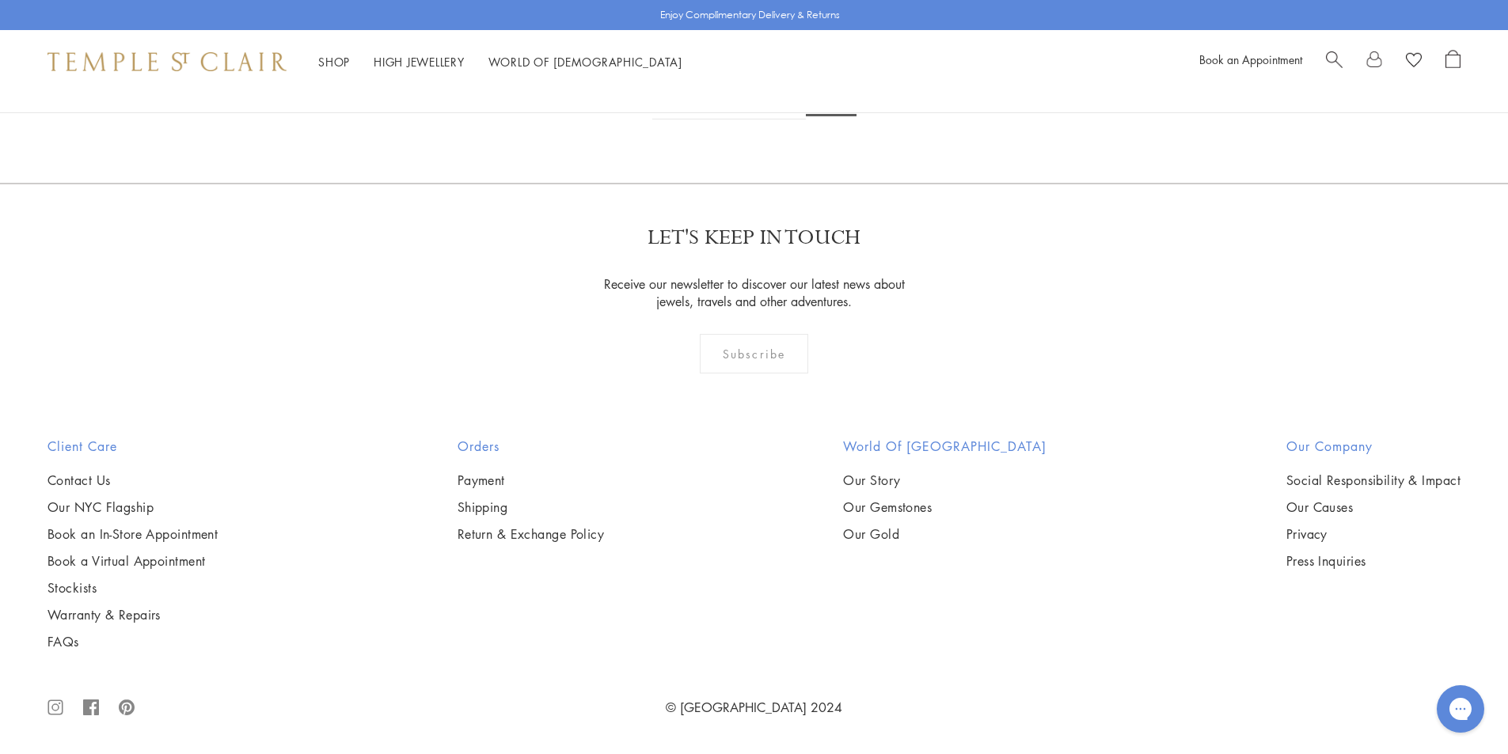
scroll to position [1662, 0]
click at [431, 62] on link "High Jewellery High Jewellery" at bounding box center [419, 62] width 91 height 16
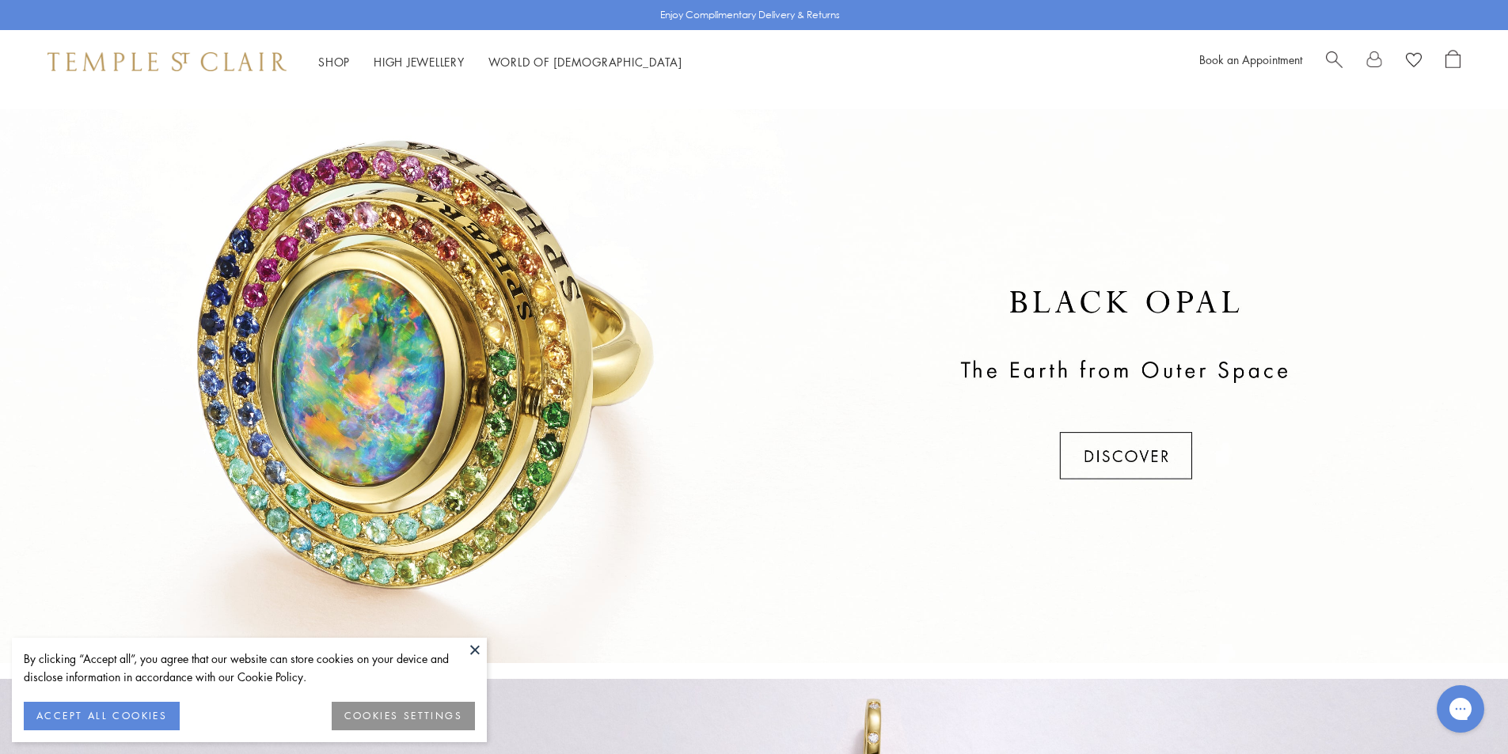
scroll to position [1108, 0]
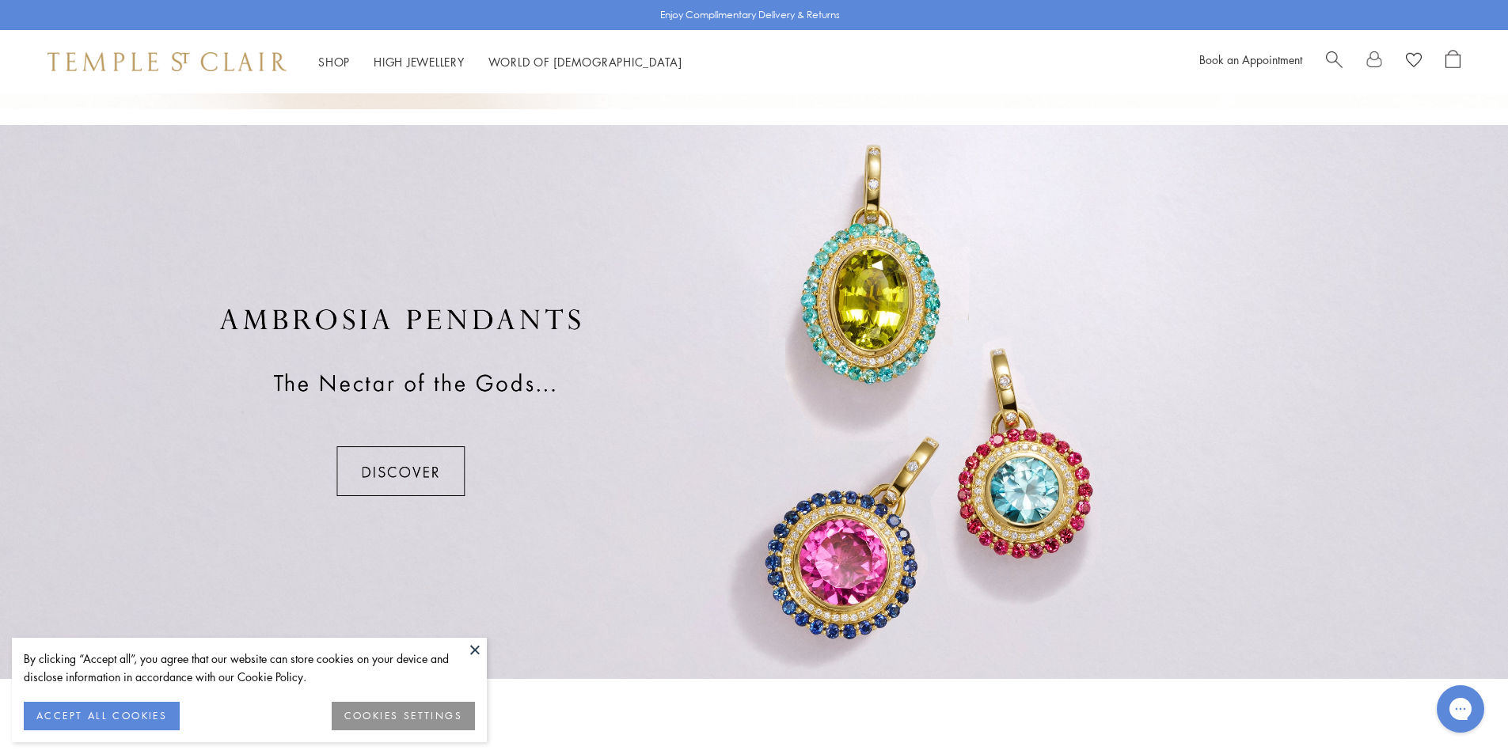
click at [386, 449] on div at bounding box center [754, 402] width 1508 height 554
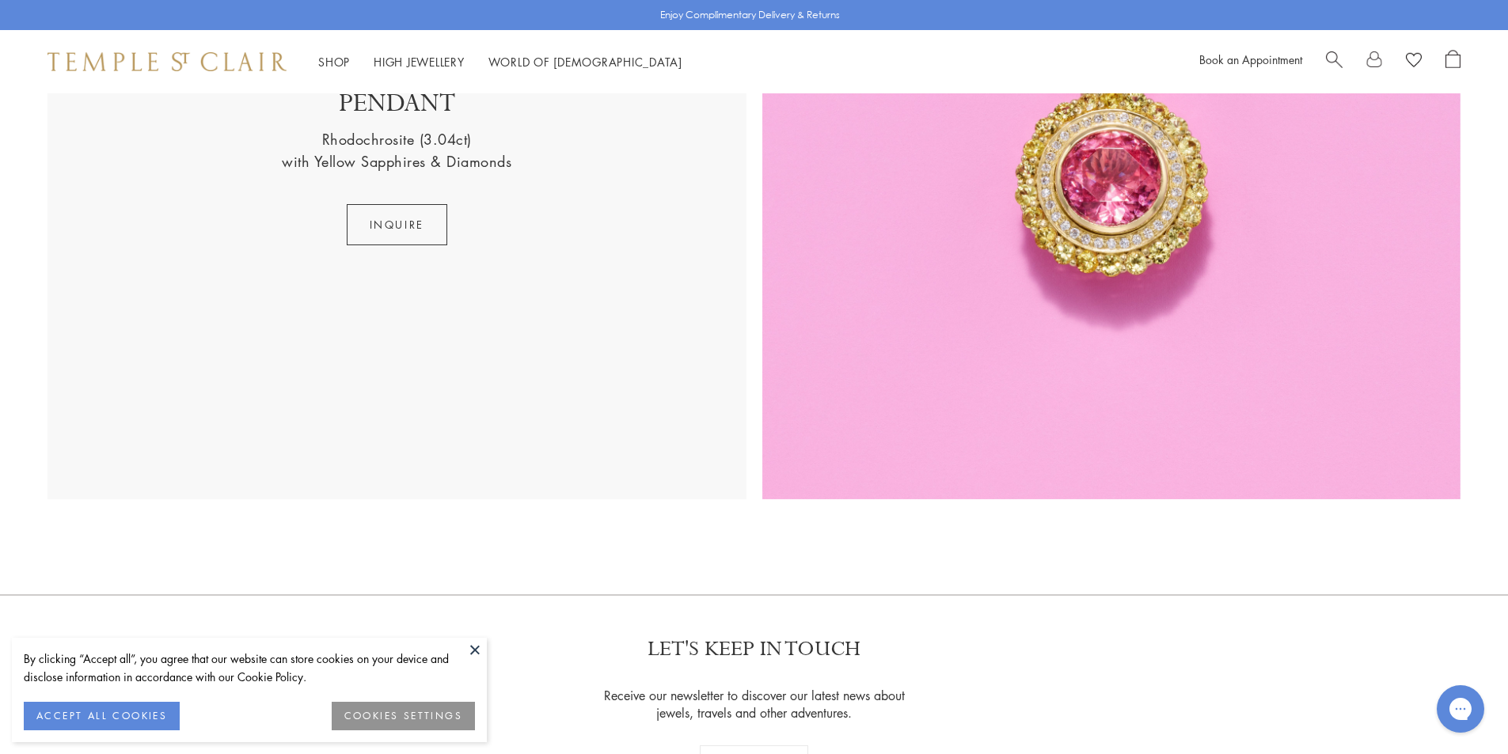
scroll to position [4133, 0]
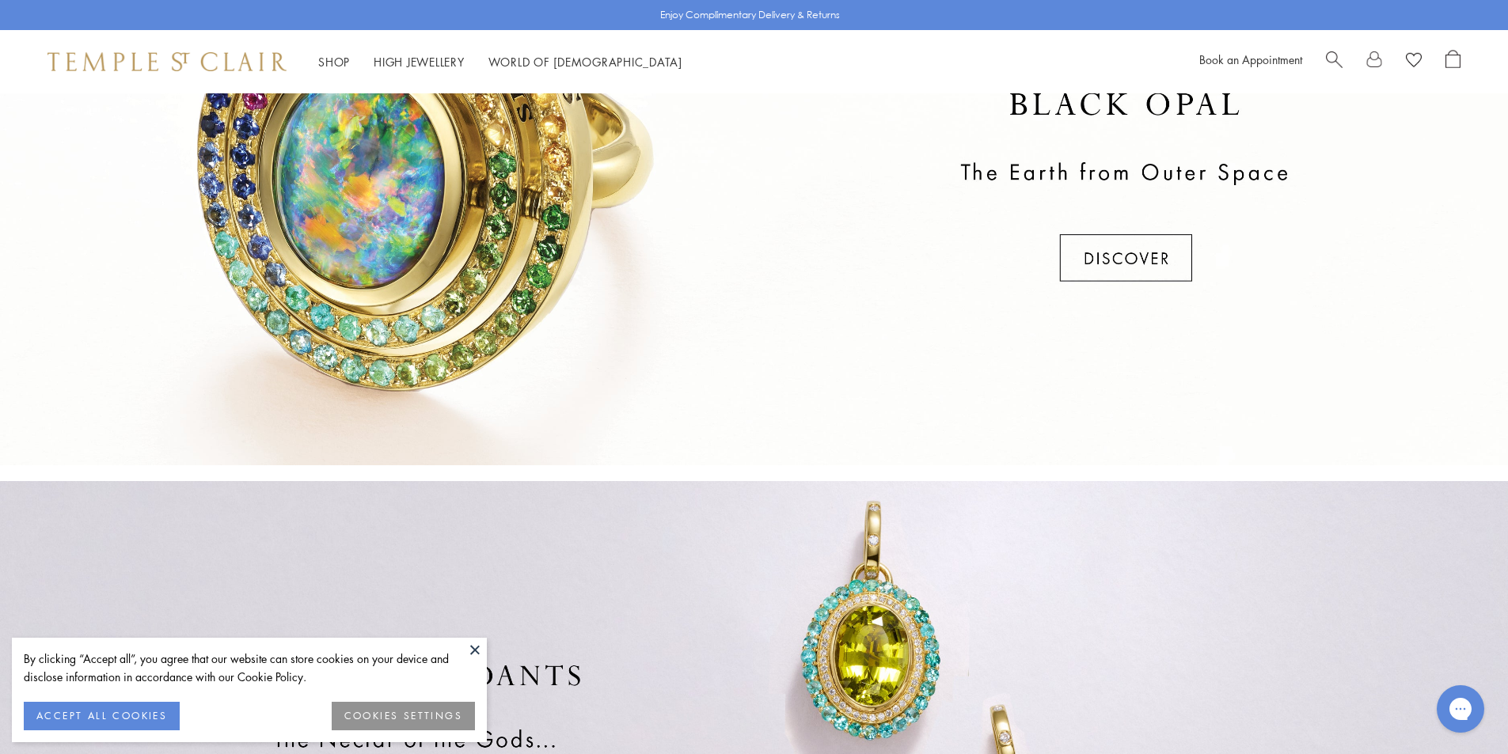
scroll to position [594, 0]
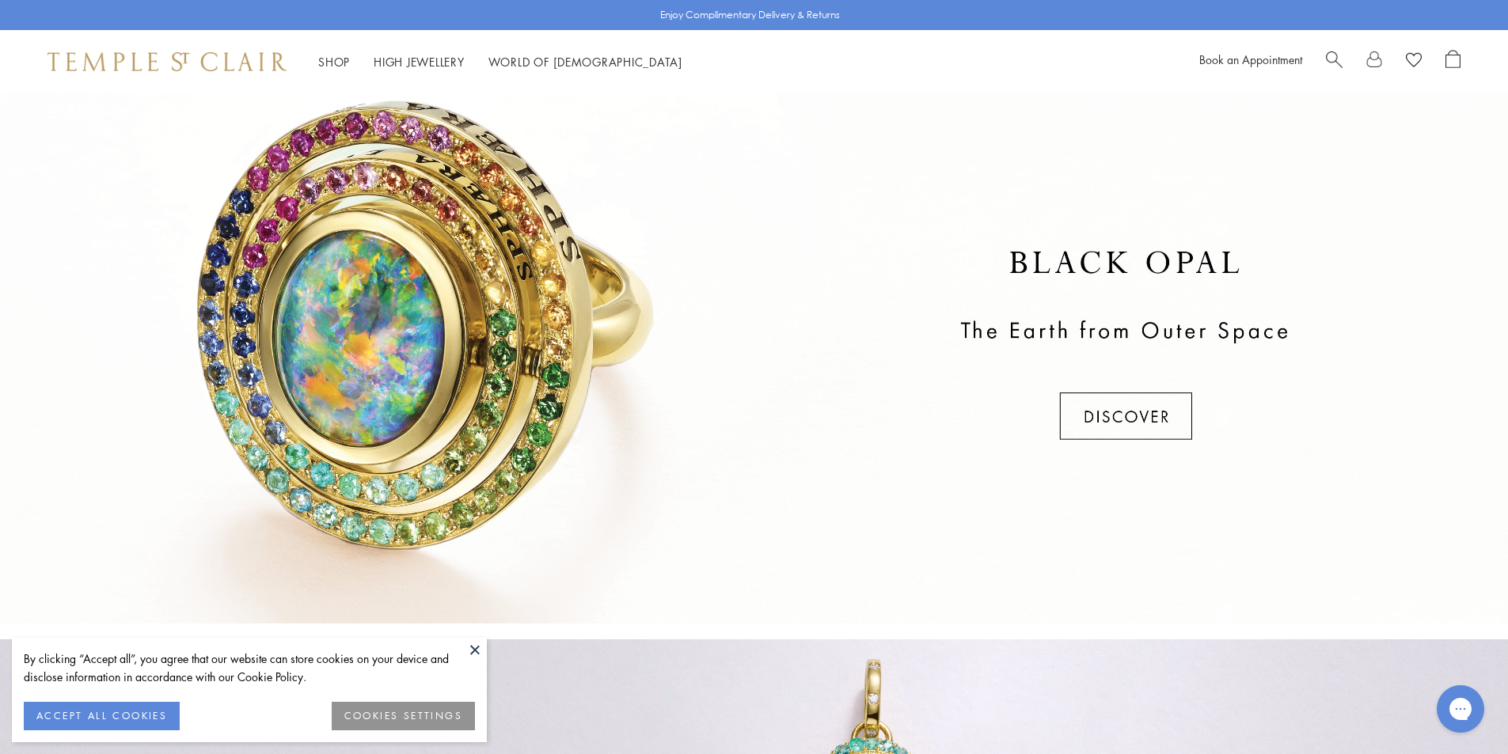
click at [1117, 409] on div at bounding box center [754, 347] width 1508 height 554
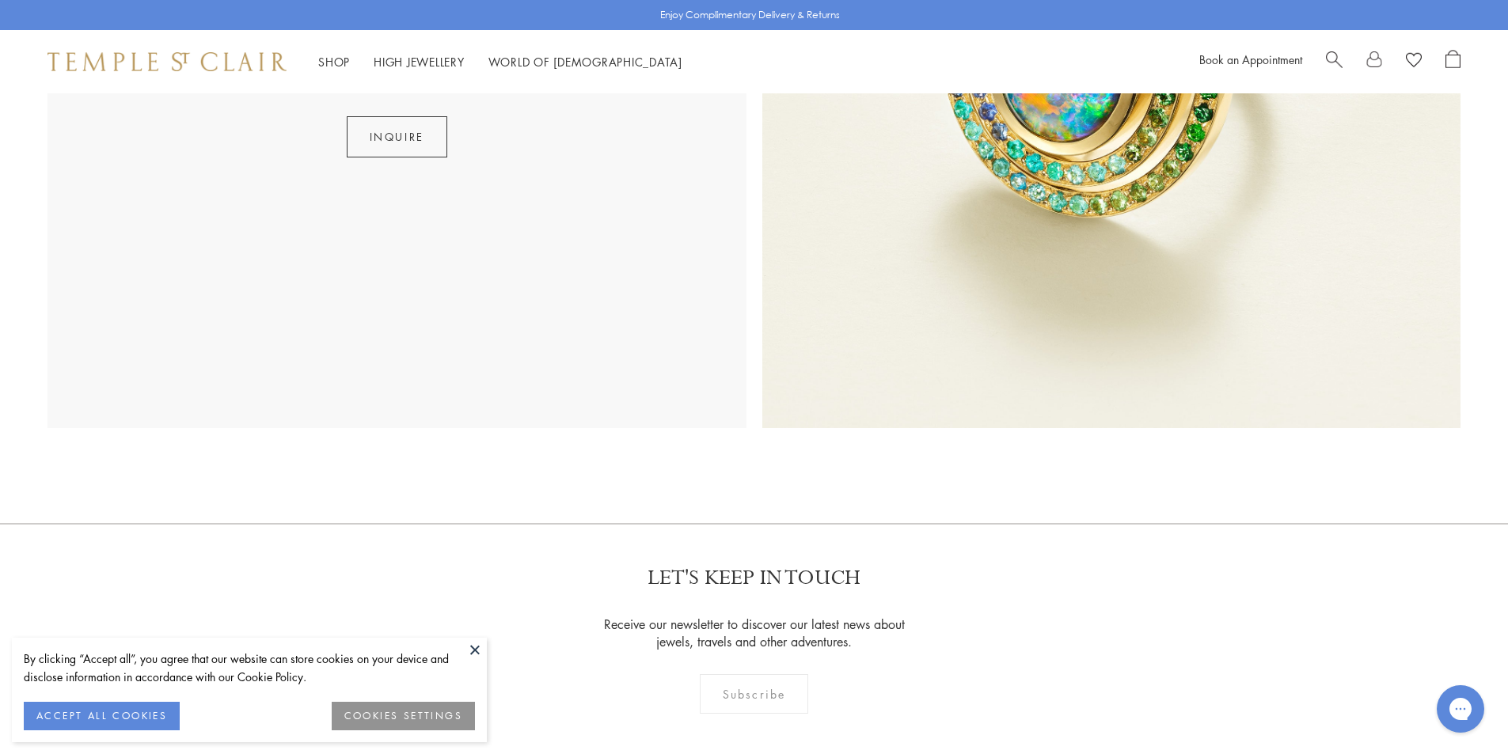
scroll to position [1292, 0]
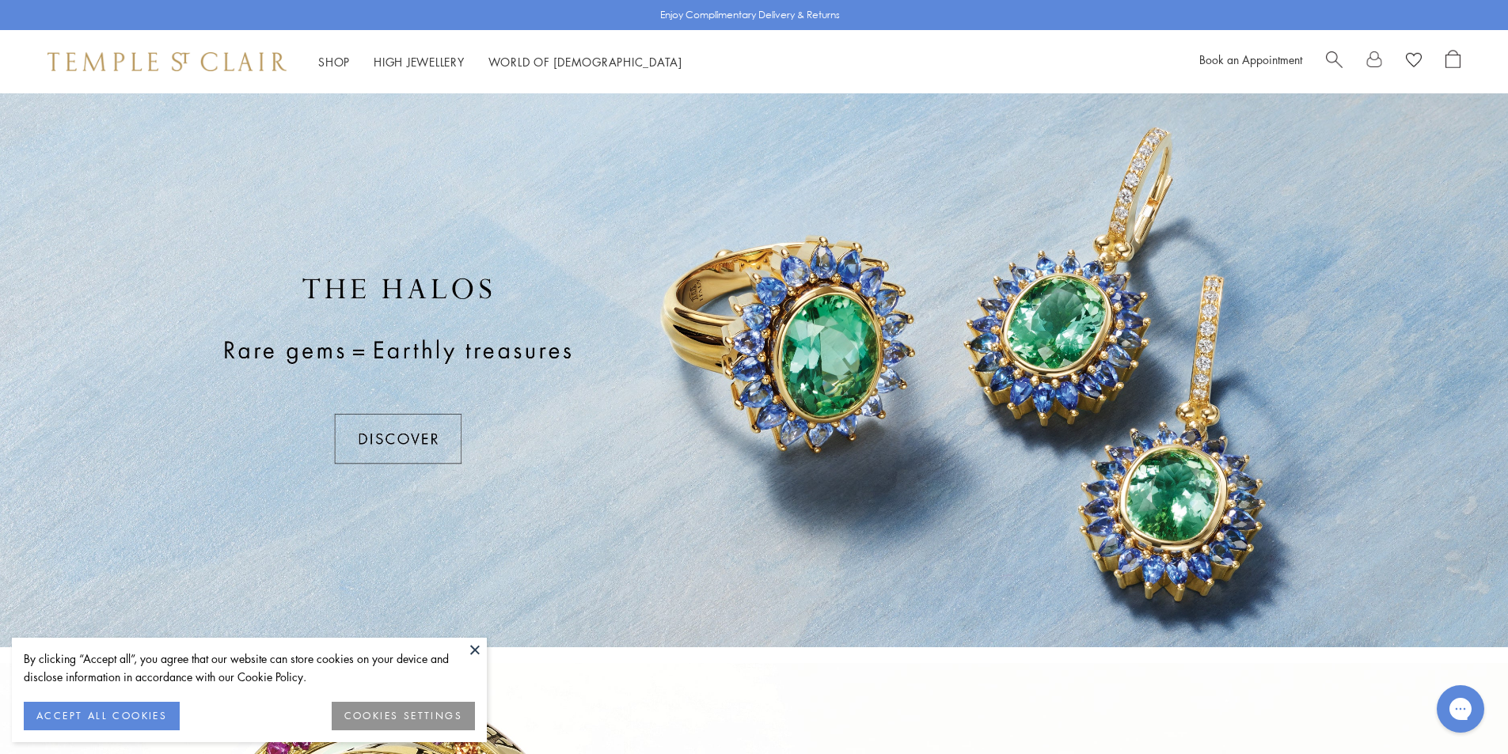
click at [413, 441] on div at bounding box center [754, 370] width 1508 height 554
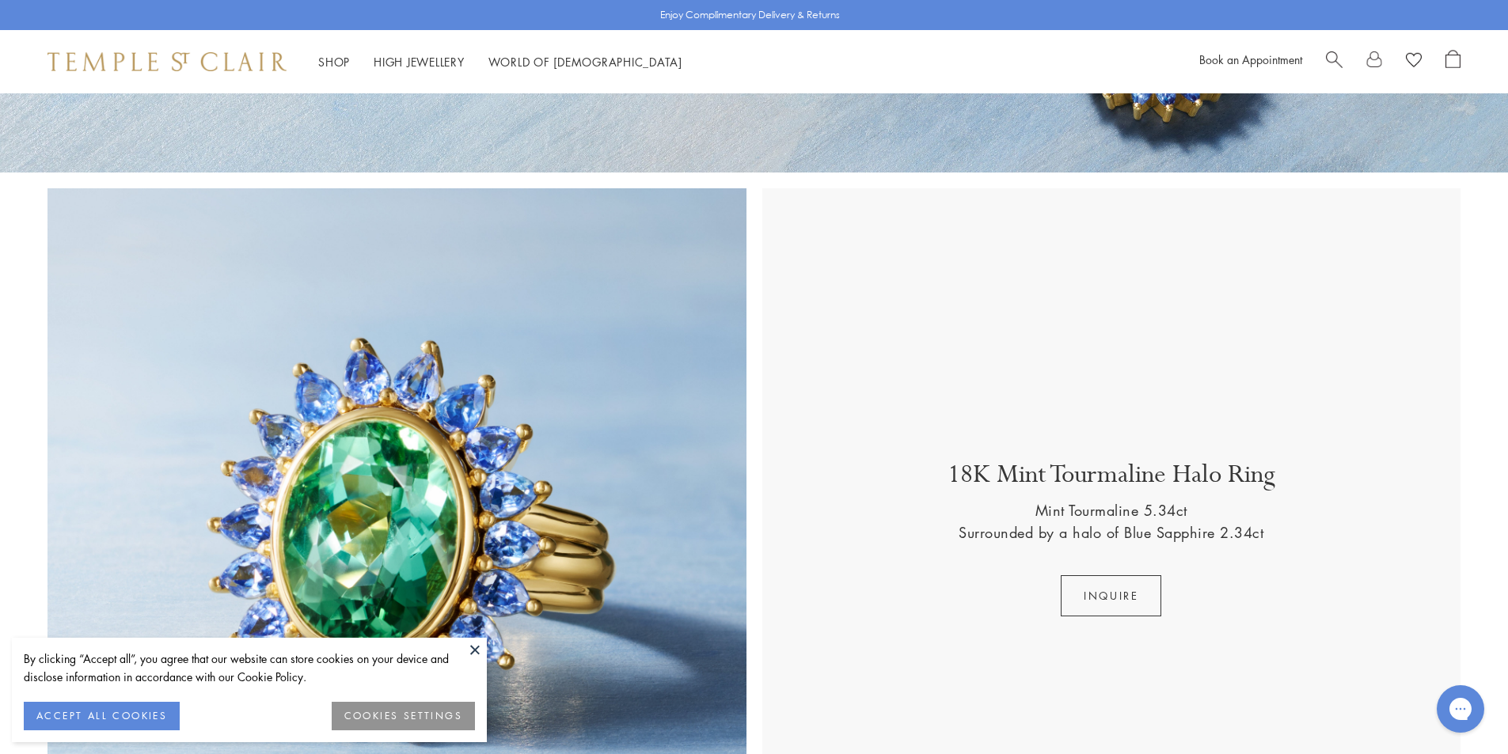
scroll to position [554, 0]
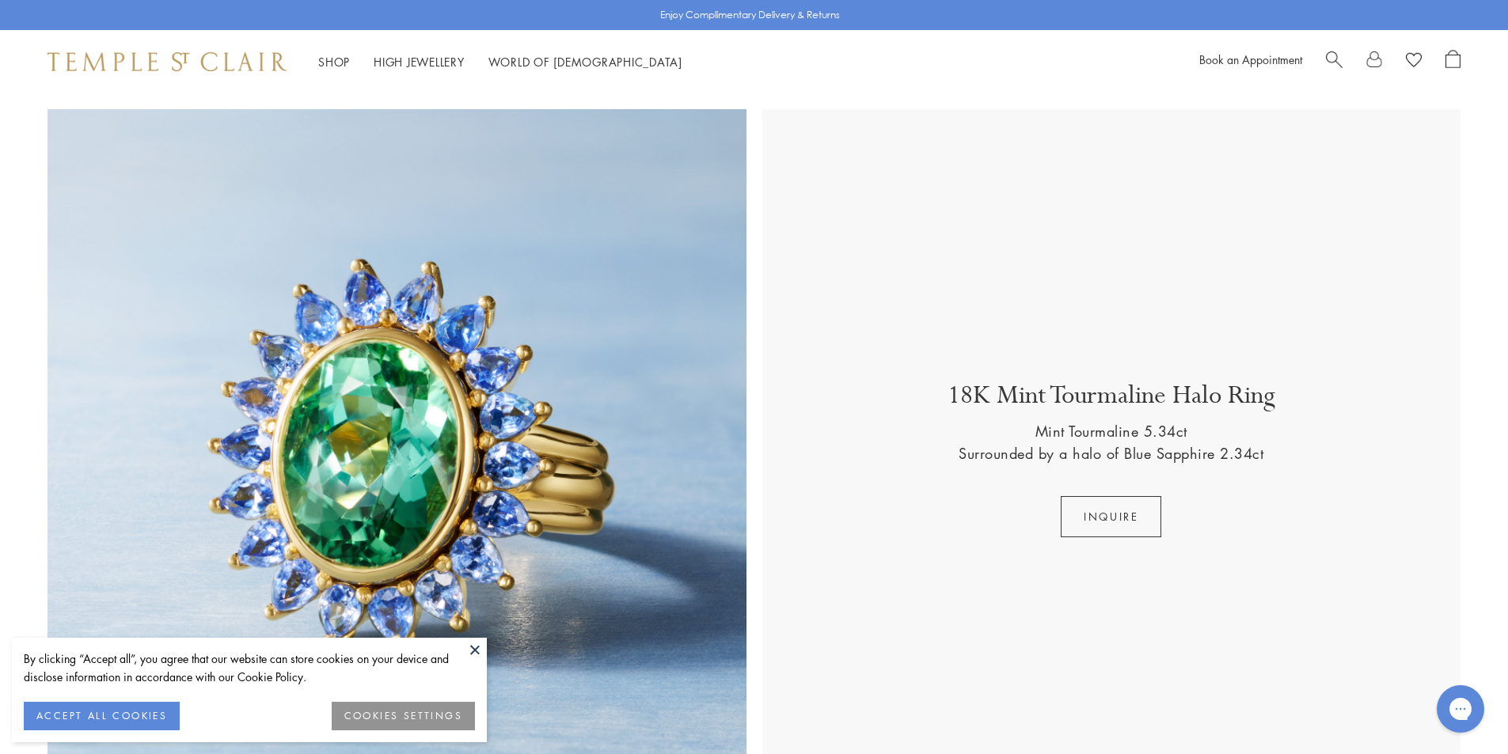
click at [588, 480] on img at bounding box center [396, 458] width 699 height 699
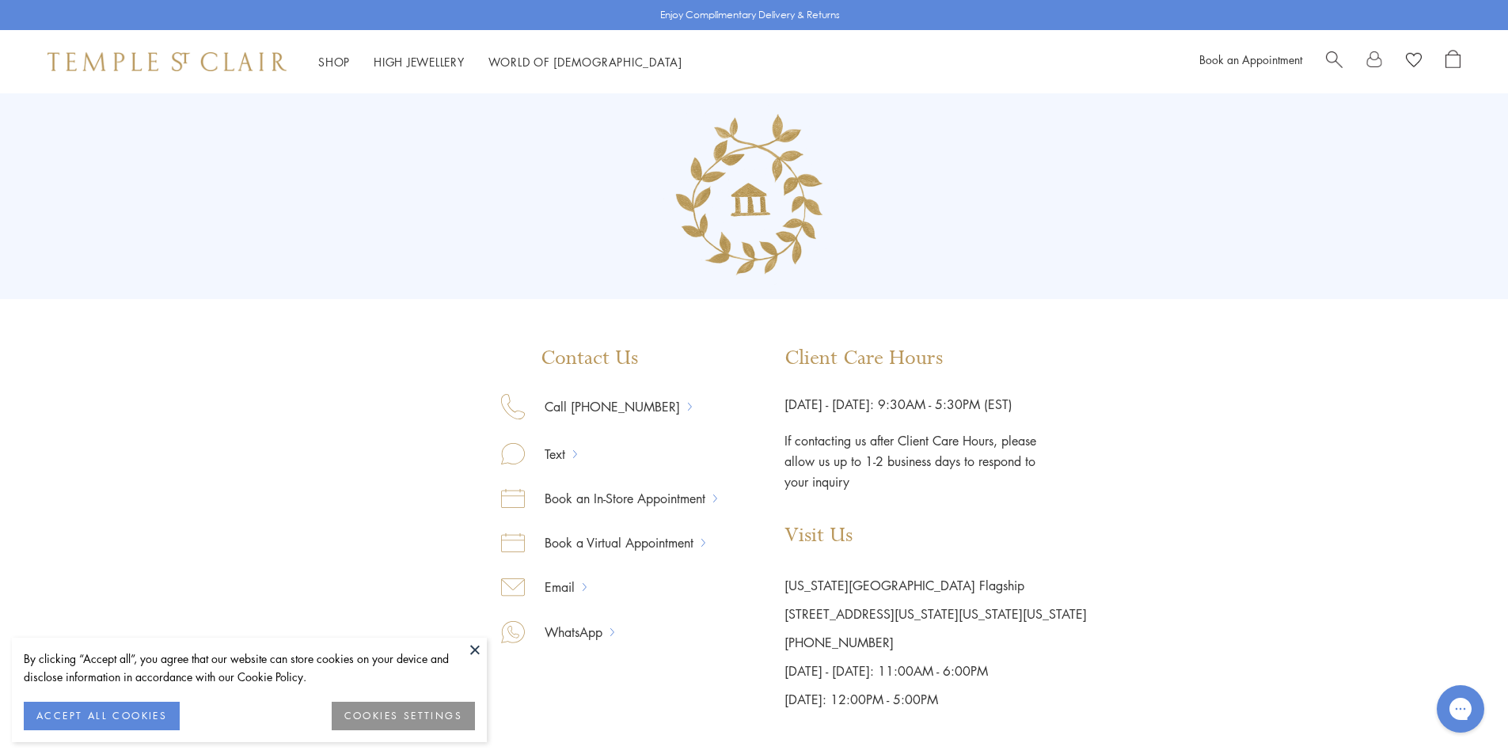
click at [163, 708] on button "ACCEPT ALL COOKIES" at bounding box center [102, 716] width 156 height 28
